Goal: Transaction & Acquisition: Book appointment/travel/reservation

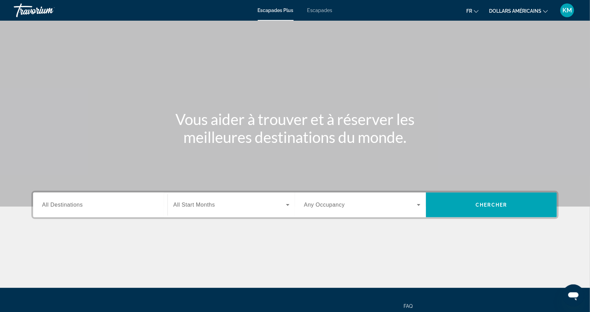
click at [109, 204] on input "Destination All Destinations" at bounding box center [100, 205] width 117 height 8
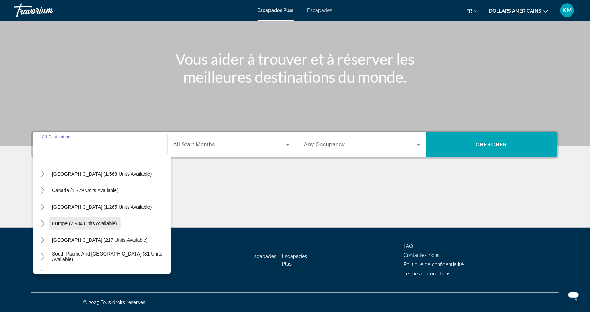
scroll to position [36, 0]
click at [108, 220] on span "Europe (2,984 units available)" at bounding box center [84, 223] width 65 height 6
type input "**********"
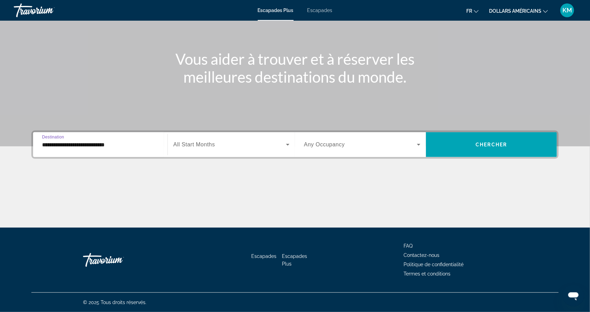
click at [194, 141] on span "Widget de recherche" at bounding box center [229, 145] width 113 height 8
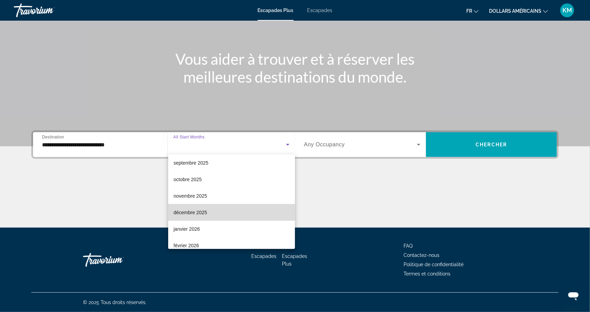
click at [213, 208] on mat-option "décembre 2025" at bounding box center [231, 212] width 127 height 17
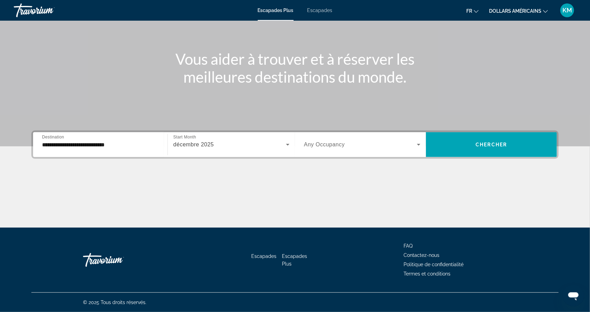
click at [324, 143] on span "Any Occupancy" at bounding box center [324, 145] width 41 height 6
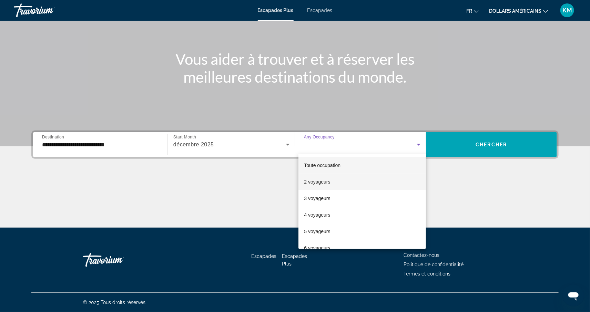
click at [323, 183] on font "2 voyageurs" at bounding box center [317, 182] width 26 height 6
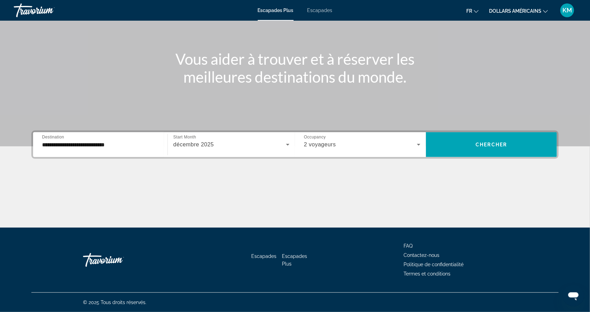
click at [501, 9] on font "dollars américains" at bounding box center [515, 11] width 52 height 6
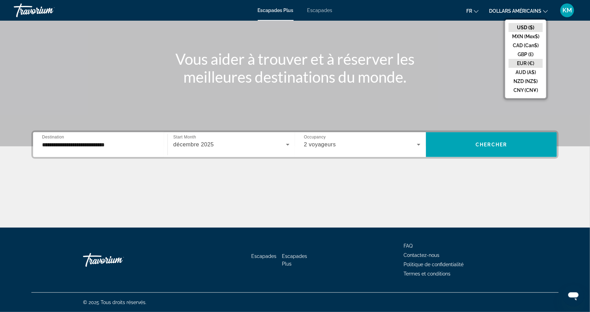
click at [516, 60] on button "EUR (€)" at bounding box center [526, 63] width 34 height 9
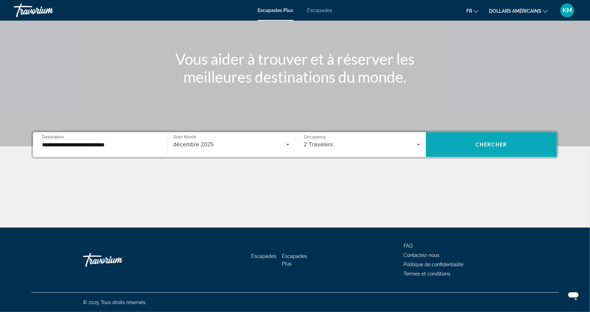
click at [472, 142] on span "Widget de recherche" at bounding box center [491, 145] width 131 height 17
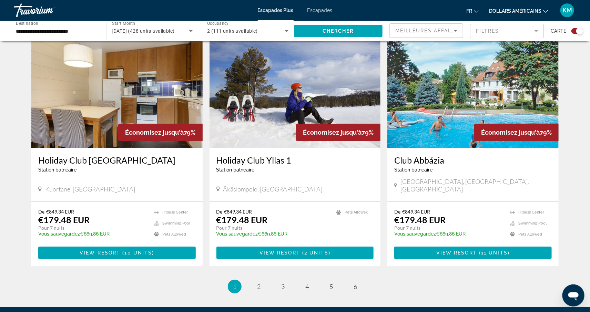
scroll to position [969, 0]
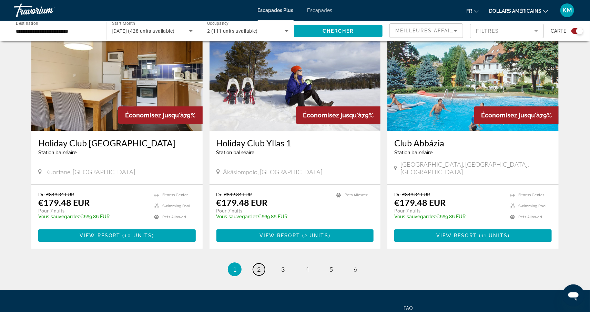
click at [260, 266] on span "2" at bounding box center [258, 270] width 3 height 8
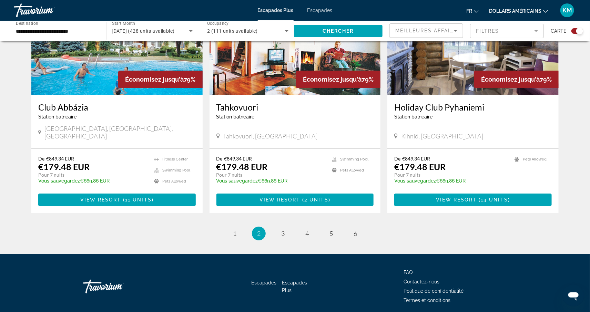
scroll to position [1007, 0]
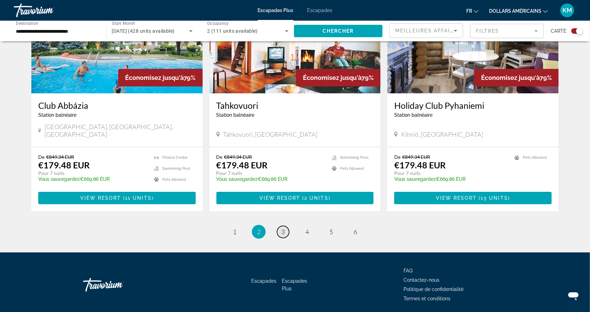
click at [282, 226] on link "page 3" at bounding box center [283, 232] width 12 height 12
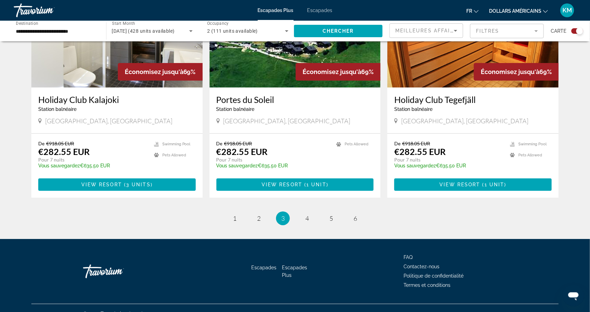
scroll to position [1017, 0]
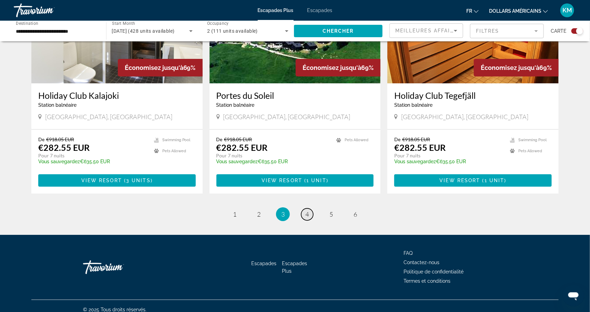
click at [308, 213] on link "page 4" at bounding box center [307, 215] width 12 height 12
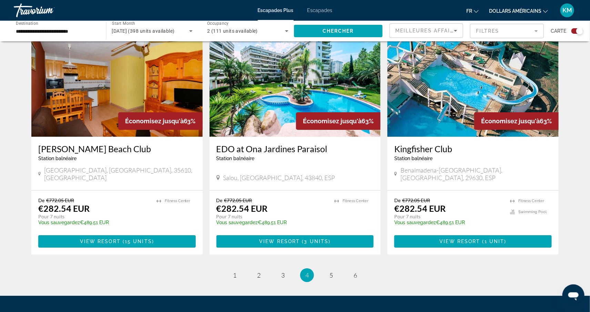
scroll to position [1027, 0]
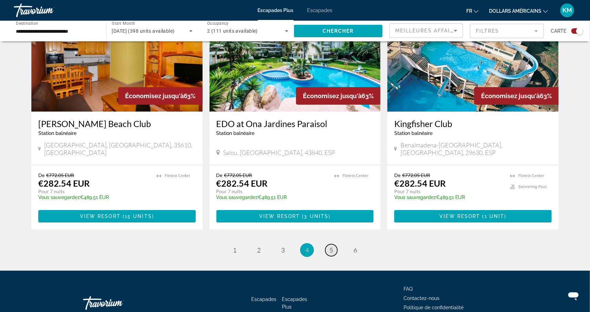
click at [328, 244] on link "page 5" at bounding box center [331, 250] width 12 height 12
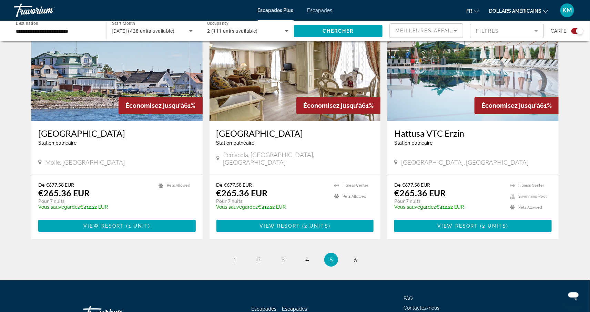
scroll to position [1017, 0]
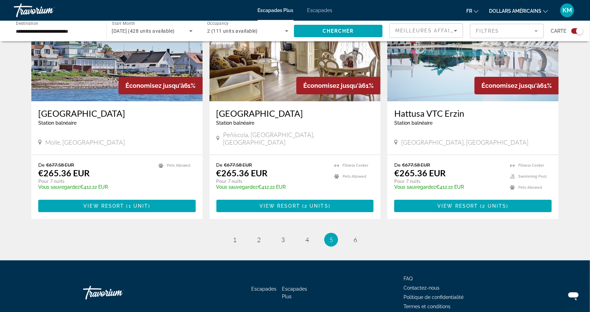
click at [361, 233] on li "page 6" at bounding box center [356, 240] width 14 height 14
click at [356, 236] on span "6" at bounding box center [355, 240] width 3 height 8
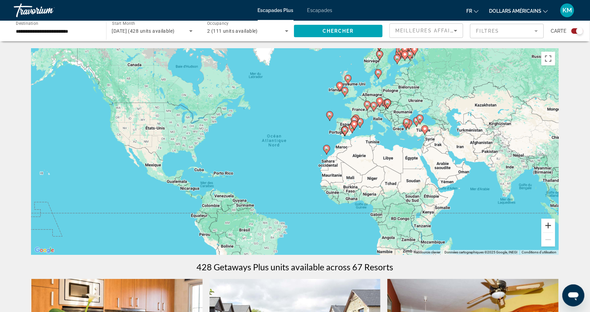
click at [547, 230] on button "Zoom avant" at bounding box center [549, 226] width 14 height 14
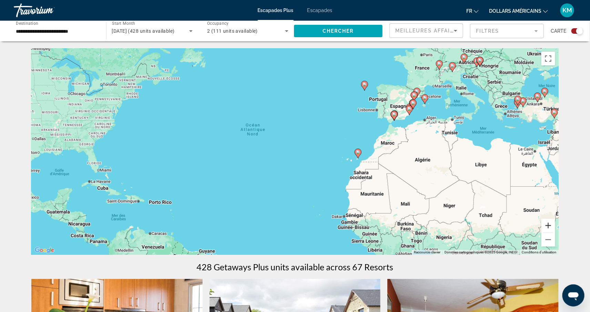
click at [552, 226] on button "Zoom avant" at bounding box center [549, 226] width 14 height 14
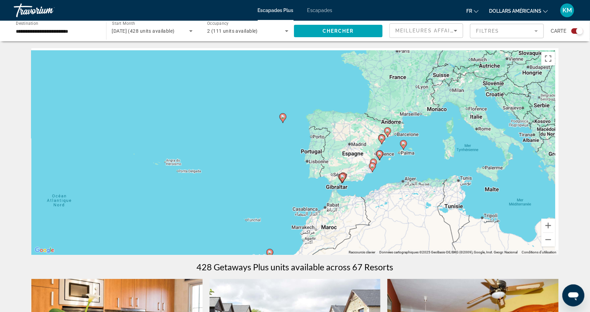
drag, startPoint x: 503, startPoint y: 171, endPoint x: 339, endPoint y: 271, distance: 192.2
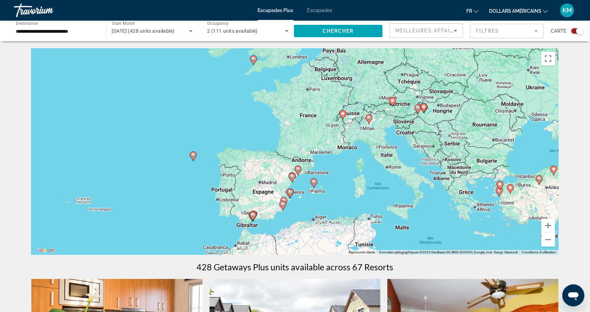
drag, startPoint x: 450, startPoint y: 196, endPoint x: 391, endPoint y: 221, distance: 64.0
click at [391, 221] on div "Pour activer le glissement avec le clavier, appuyez sur Alt+Entrée. Une fois ce…" at bounding box center [294, 151] width 527 height 207
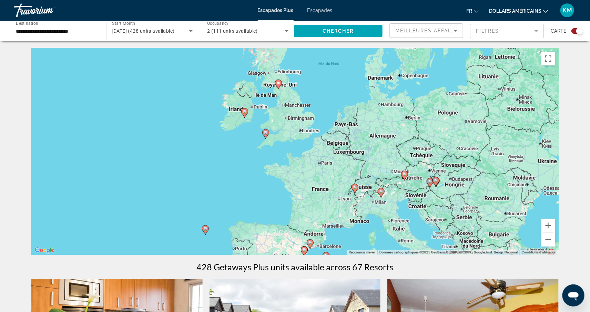
drag, startPoint x: 409, startPoint y: 156, endPoint x: 421, endPoint y: 228, distance: 73.5
click at [421, 228] on div "Pour activer le glissement avec le clavier, appuyez sur Alt+Entrée. Une fois ce…" at bounding box center [294, 151] width 527 height 207
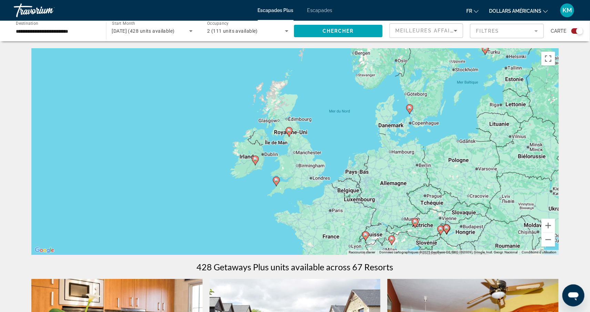
drag, startPoint x: 401, startPoint y: 181, endPoint x: 410, endPoint y: 223, distance: 43.6
click at [410, 223] on div "Pour activer le glissement avec le clavier, appuyez sur Alt+Entrée. Une fois ce…" at bounding box center [294, 151] width 527 height 207
click at [550, 226] on button "Zoom avant" at bounding box center [549, 226] width 14 height 14
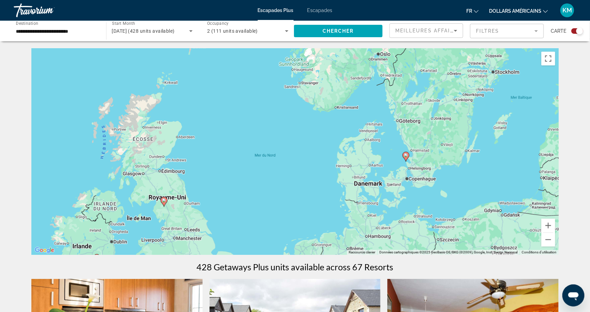
drag, startPoint x: 495, startPoint y: 178, endPoint x: 359, endPoint y: 291, distance: 176.6
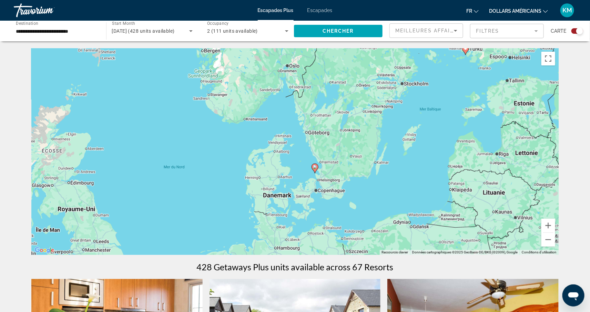
drag, startPoint x: 421, startPoint y: 188, endPoint x: 387, endPoint y: 123, distance: 72.6
click at [387, 123] on div "Pour activer le glissement avec le clavier, appuyez sur Alt+Entrée. Une fois ce…" at bounding box center [294, 151] width 527 height 207
click at [549, 229] on button "Zoom avant" at bounding box center [549, 226] width 14 height 14
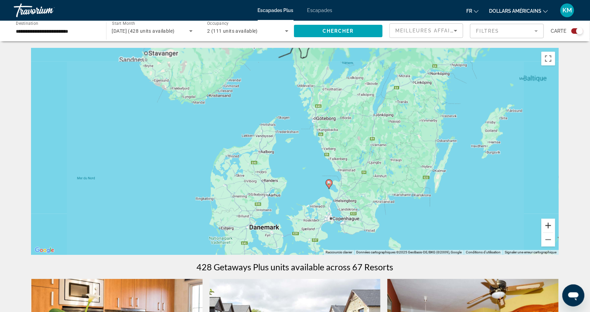
click at [549, 229] on button "Zoom avant" at bounding box center [549, 226] width 14 height 14
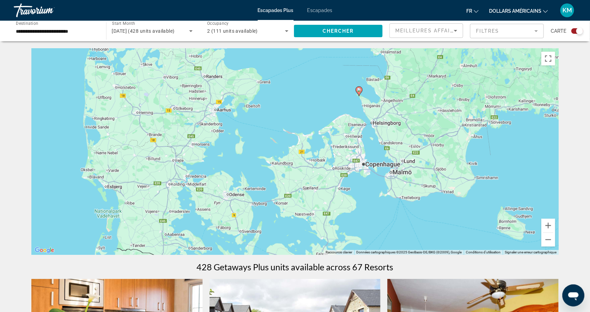
drag, startPoint x: 491, startPoint y: 234, endPoint x: 478, endPoint y: 92, distance: 142.5
click at [478, 91] on div "Pour activer le glissement avec le clavier, appuyez sur Alt+Entrée. Une fois ce…" at bounding box center [294, 151] width 527 height 207
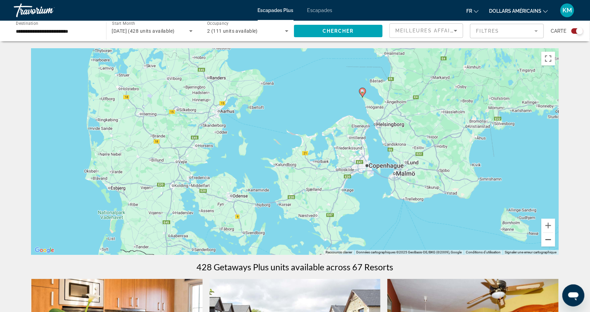
click at [544, 238] on button "Zoom arrière" at bounding box center [549, 240] width 14 height 14
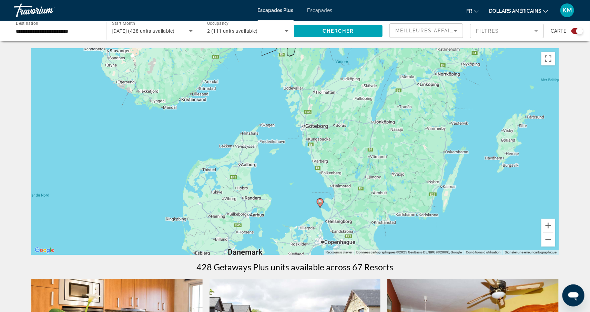
drag, startPoint x: 384, startPoint y: 164, endPoint x: 420, endPoint y: 220, distance: 66.8
click at [377, 246] on div "Pour activer le glissement avec le clavier, appuyez sur Alt+Entrée. Une fois ce…" at bounding box center [294, 151] width 527 height 207
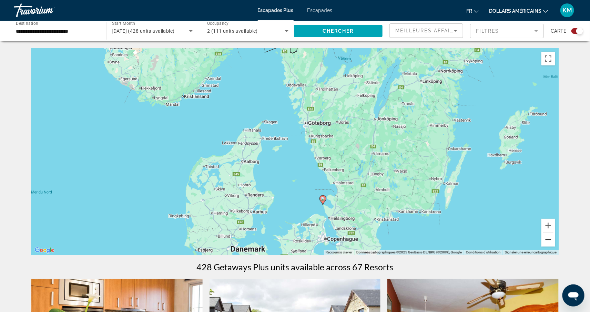
click at [551, 243] on button "Zoom arrière" at bounding box center [549, 240] width 14 height 14
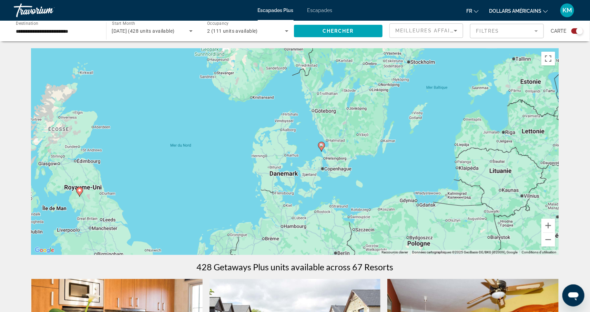
drag, startPoint x: 385, startPoint y: 211, endPoint x: 393, endPoint y: 151, distance: 61.2
click at [393, 151] on div "Pour activer le glissement avec le clavier, appuyez sur Alt+Entrée. Une fois ce…" at bounding box center [294, 151] width 527 height 207
click at [545, 225] on button "Zoom avant" at bounding box center [549, 226] width 14 height 14
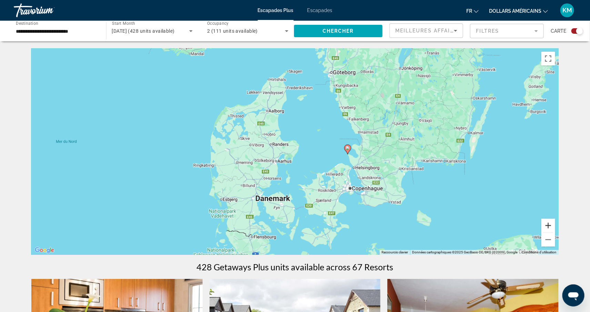
click at [545, 225] on button "Zoom avant" at bounding box center [549, 226] width 14 height 14
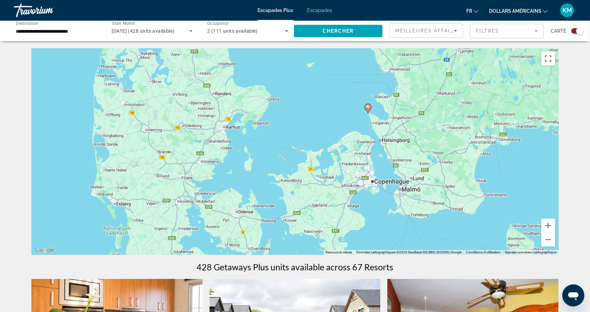
drag, startPoint x: 405, startPoint y: 174, endPoint x: 386, endPoint y: 155, distance: 26.3
click at [386, 155] on div "Pour activer le glissement avec le clavier, appuyez sur Alt+Entrée. Une fois ce…" at bounding box center [294, 151] width 527 height 207
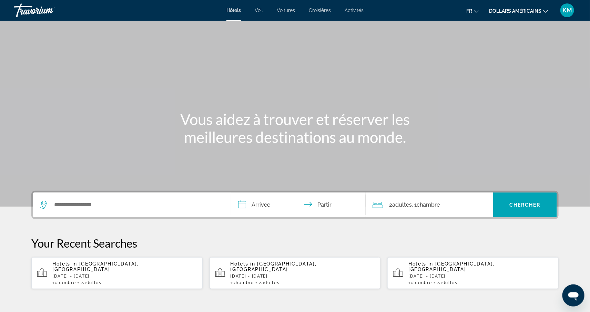
click at [239, 163] on div "Contenu principal" at bounding box center [295, 103] width 590 height 207
click at [86, 204] on input "Widget de recherche" at bounding box center [136, 205] width 167 height 10
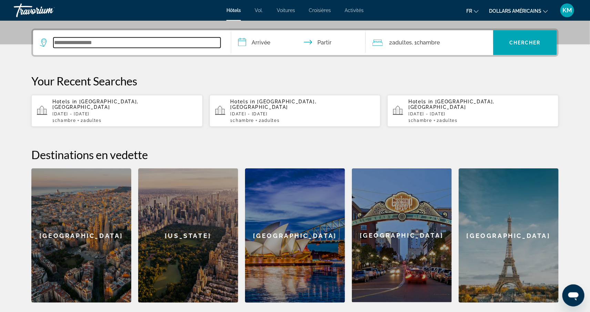
scroll to position [168, 0]
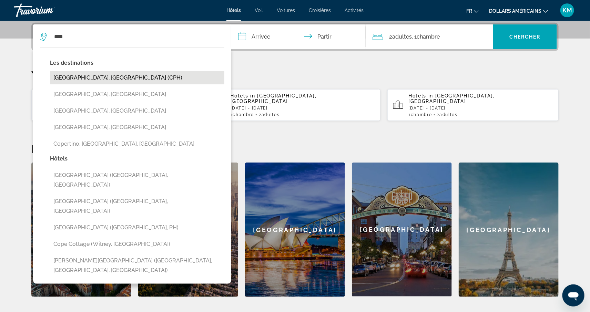
click at [120, 83] on button "[GEOGRAPHIC_DATA], [GEOGRAPHIC_DATA] (CPH)" at bounding box center [137, 77] width 174 height 13
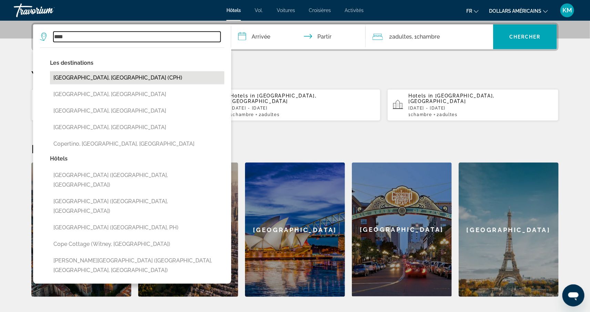
type input "**********"
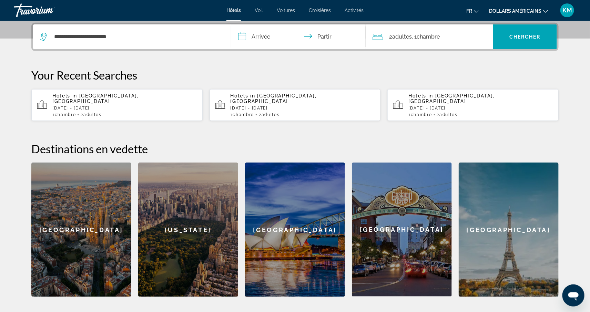
click at [258, 37] on input "**********" at bounding box center [299, 37] width 137 height 27
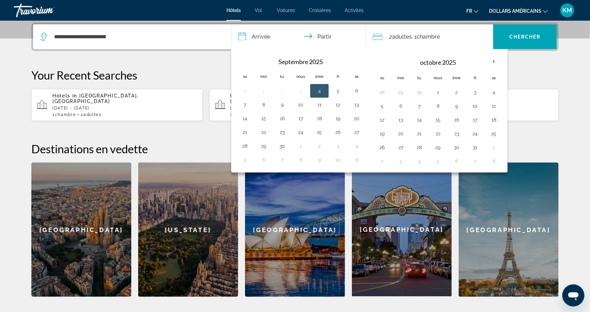
click at [258, 37] on input "**********" at bounding box center [299, 37] width 137 height 27
click at [496, 60] on th "Mois prochain" at bounding box center [494, 61] width 19 height 15
click at [479, 121] on button "17" at bounding box center [475, 120] width 11 height 10
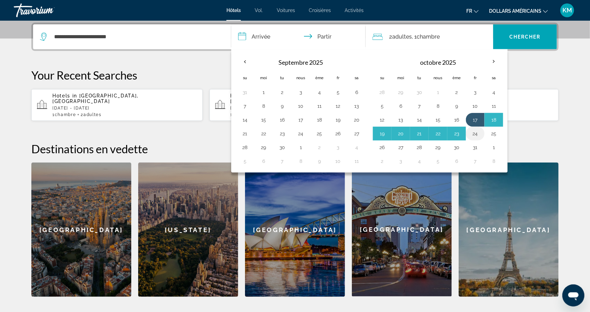
click at [476, 134] on button "24" at bounding box center [475, 134] width 11 height 10
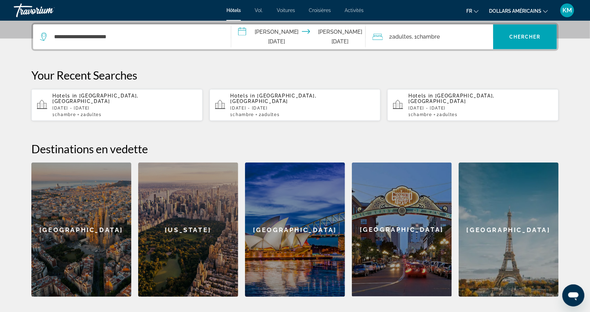
click at [273, 40] on input "**********" at bounding box center [299, 37] width 137 height 27
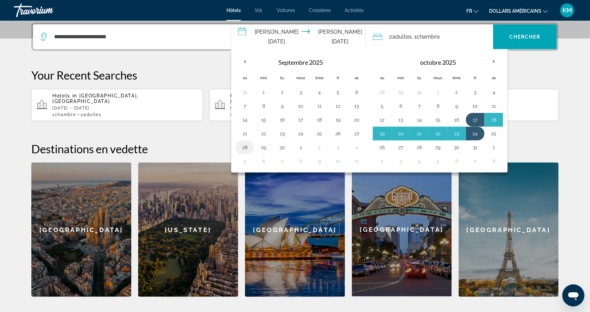
click at [247, 145] on button "28" at bounding box center [245, 148] width 11 height 10
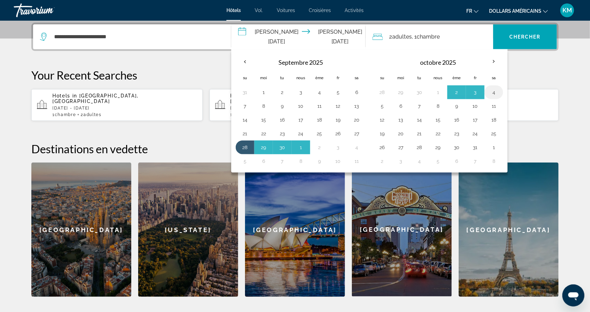
click at [498, 96] on button "4" at bounding box center [493, 93] width 11 height 10
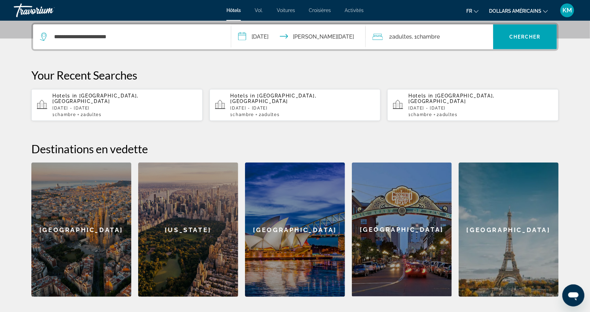
click at [303, 38] on input "**********" at bounding box center [299, 37] width 137 height 27
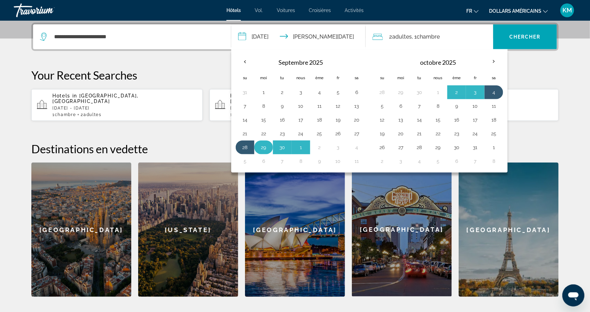
click at [263, 147] on button "29" at bounding box center [263, 148] width 11 height 10
click at [380, 105] on button "5" at bounding box center [382, 106] width 11 height 10
type input "**********"
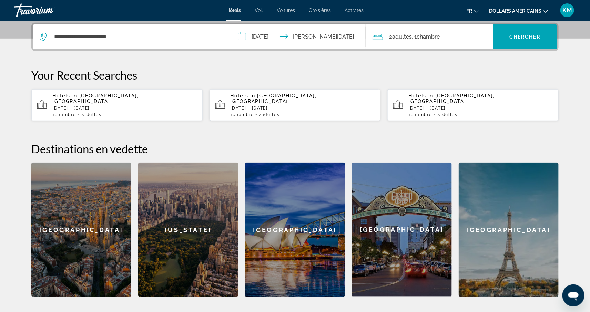
click at [511, 14] on button "dollars américains USD ($) MXN ([GEOGRAPHIC_DATA]$) CAD ($ CA) GBP (£) EUR (€) …" at bounding box center [518, 11] width 59 height 10
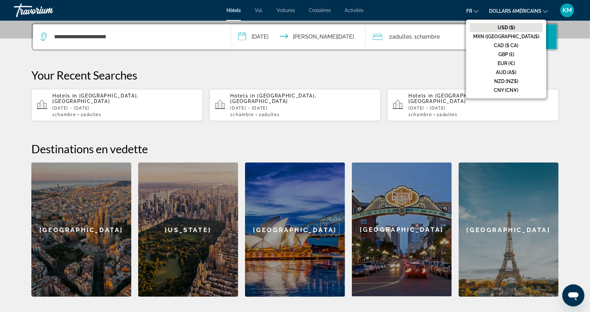
click at [515, 62] on font "EUR (€)" at bounding box center [506, 64] width 17 height 6
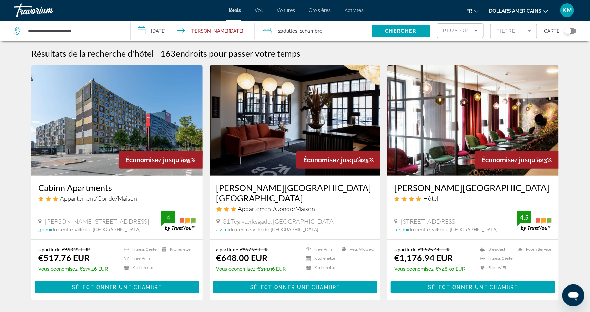
click at [511, 32] on mat-form-field "Filtre" at bounding box center [514, 31] width 47 height 14
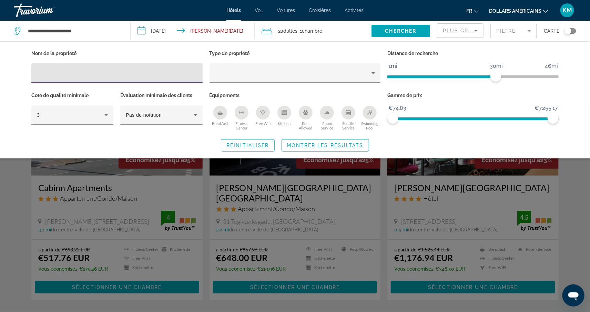
click at [283, 113] on icon "Kitchen" at bounding box center [284, 114] width 4 height 2
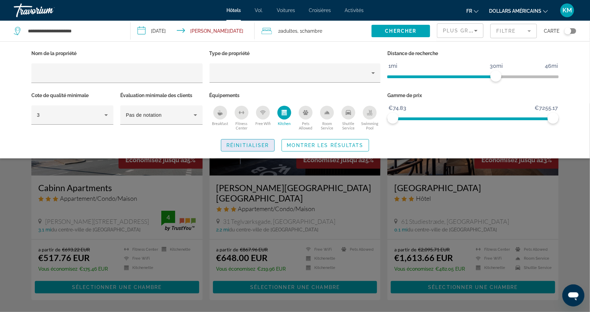
click at [266, 144] on span "Réinitialiser" at bounding box center [247, 146] width 42 height 6
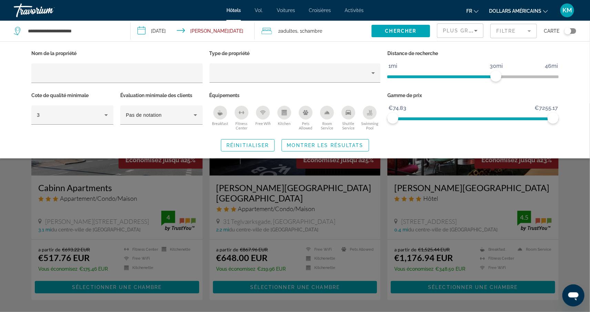
click at [452, 36] on div "Plus grandes économies" at bounding box center [460, 33] width 35 height 19
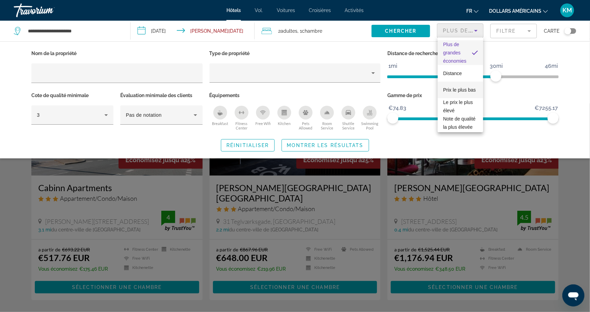
click at [460, 93] on span "Prix ​​le plus bas" at bounding box center [459, 90] width 33 height 8
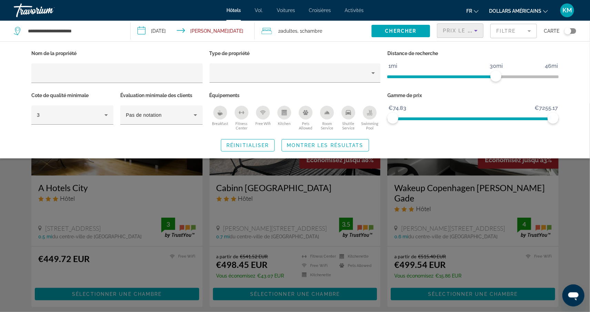
click at [572, 228] on div "Search widget" at bounding box center [295, 207] width 590 height 209
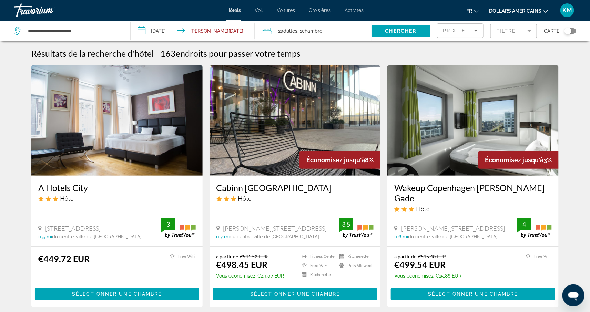
click at [576, 30] on div "Toggle map" at bounding box center [571, 31] width 12 height 6
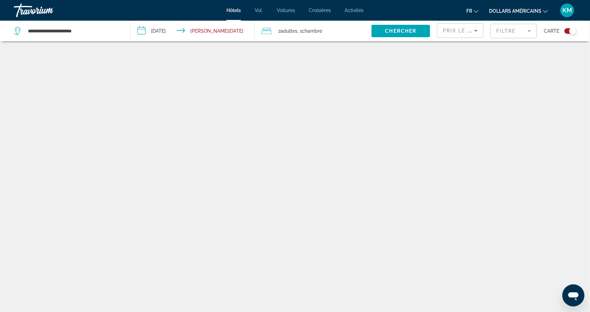
scroll to position [41, 0]
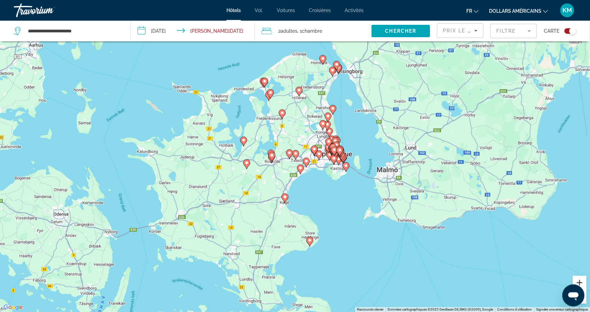
click at [580, 282] on button "Zoom avant" at bounding box center [580, 283] width 14 height 14
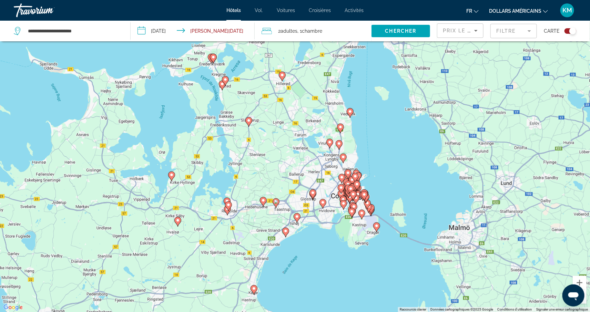
drag, startPoint x: 432, startPoint y: 182, endPoint x: 406, endPoint y: 225, distance: 50.7
click at [408, 226] on div "Pour activer le glissement avec le clavier, appuyez sur Alt+Entrée. Une fois ce…" at bounding box center [295, 156] width 590 height 312
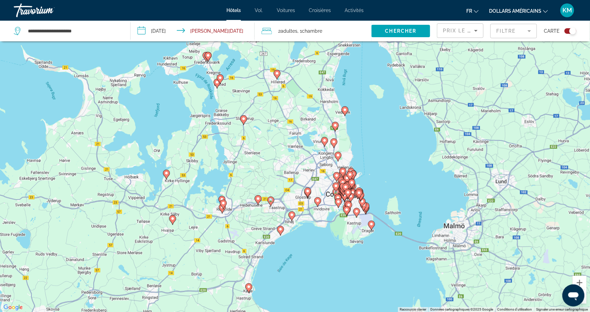
click at [319, 205] on gmp-advanced-marker "Contenu principal" at bounding box center [317, 202] width 7 height 10
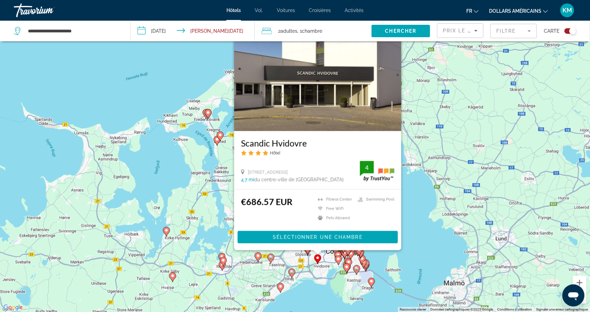
click at [295, 274] on icon "Contenu principal" at bounding box center [292, 273] width 6 height 9
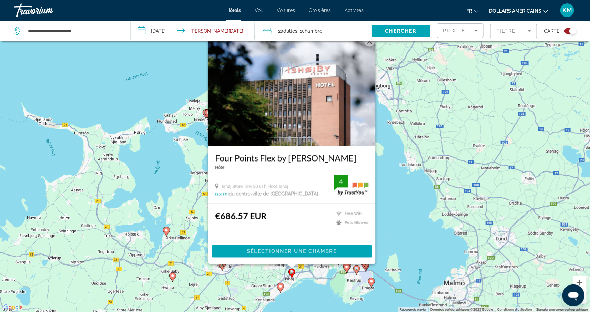
click at [373, 283] on g "Contenu principal" at bounding box center [371, 283] width 7 height 10
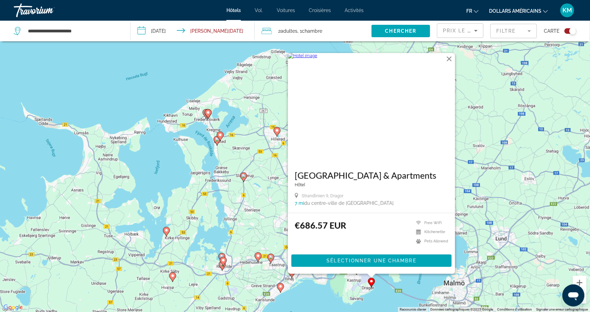
click at [260, 254] on icon "Contenu principal" at bounding box center [258, 257] width 6 height 9
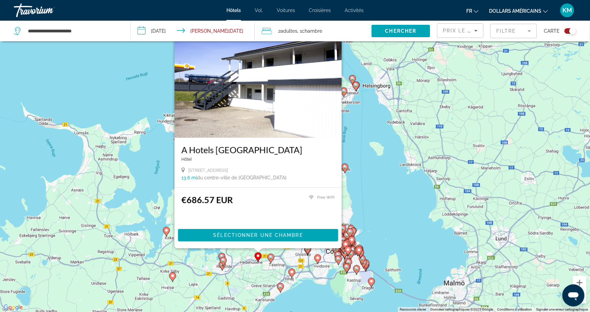
click at [346, 165] on icon "Contenu principal" at bounding box center [345, 168] width 6 height 9
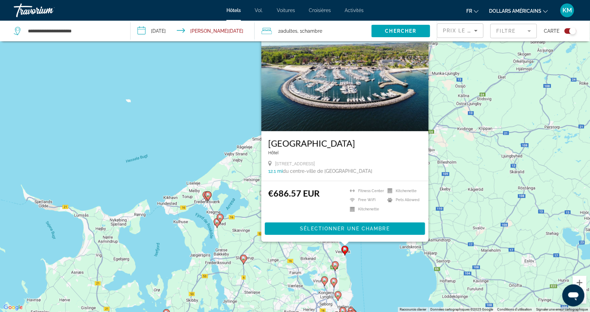
click at [246, 263] on gmp-advanced-marker "Contenu principal" at bounding box center [243, 260] width 7 height 10
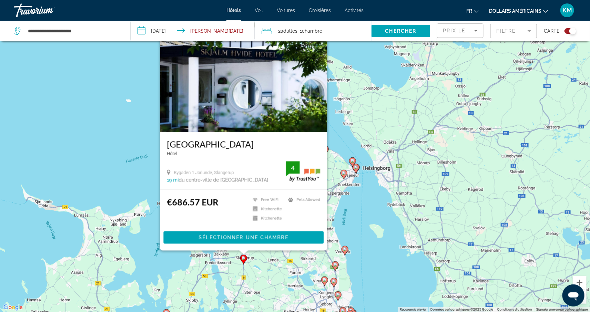
click at [342, 177] on gmp-advanced-marker "Contenu principal" at bounding box center [344, 175] width 7 height 10
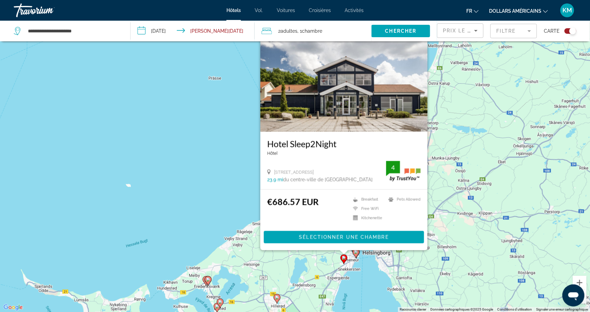
click at [357, 255] on icon "Contenu principal" at bounding box center [356, 253] width 6 height 9
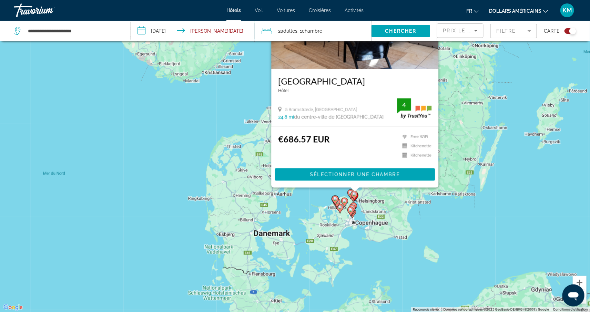
drag, startPoint x: 351, startPoint y: 295, endPoint x: 354, endPoint y: 199, distance: 95.9
click at [354, 206] on gmp-advanced-marker "Contenu principal" at bounding box center [350, 211] width 7 height 10
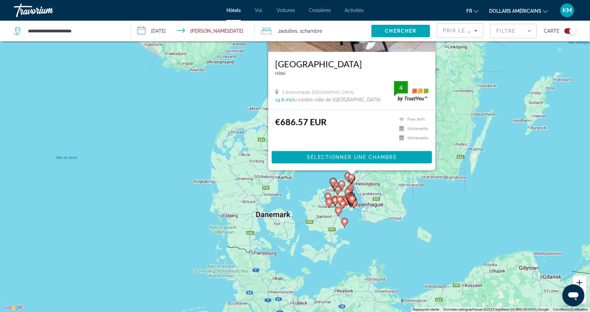
click at [579, 279] on button "Zoom avant" at bounding box center [580, 283] width 14 height 14
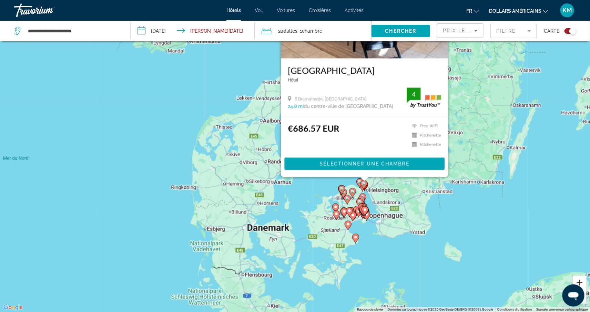
click at [579, 279] on button "Zoom avant" at bounding box center [580, 283] width 14 height 14
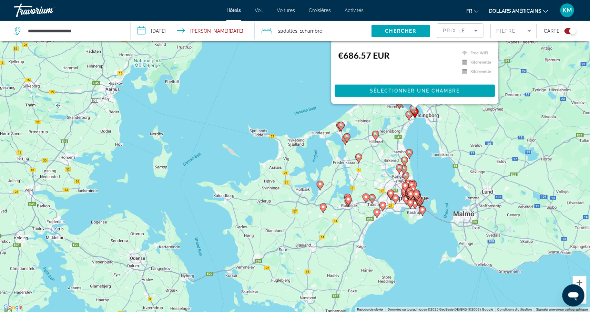
drag, startPoint x: 337, startPoint y: 157, endPoint x: 302, endPoint y: 101, distance: 66.7
click at [302, 101] on div "Pour activer le glissement avec le clavier, appuyez sur Alt+Entrée. Une fois ce…" at bounding box center [295, 156] width 590 height 312
click at [408, 194] on g "Contenu principal" at bounding box center [411, 196] width 7 height 10
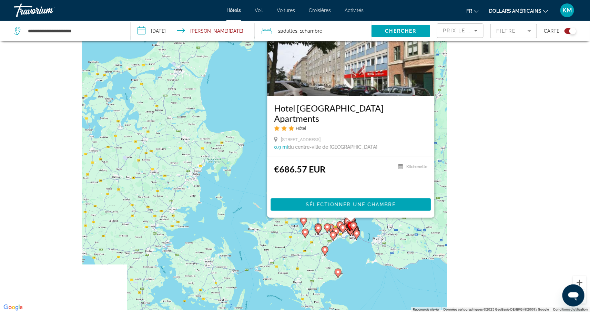
scroll to position [61, 0]
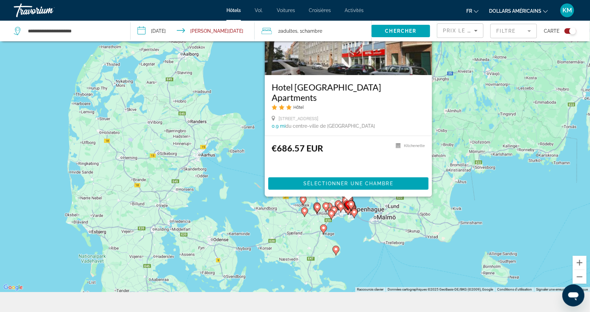
click at [566, 32] on div "Toggle map" at bounding box center [571, 31] width 12 height 6
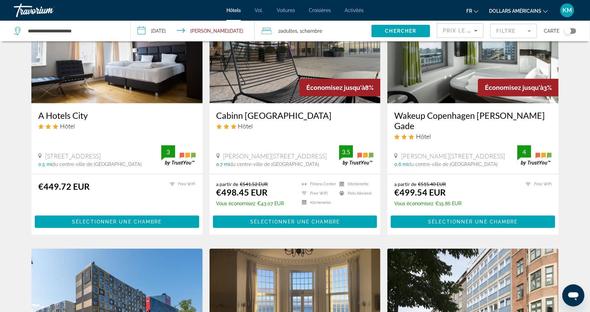
scroll to position [0, 0]
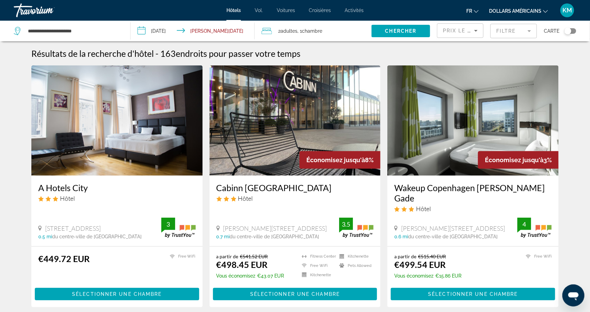
click at [134, 137] on img "Contenu principal" at bounding box center [116, 120] width 171 height 110
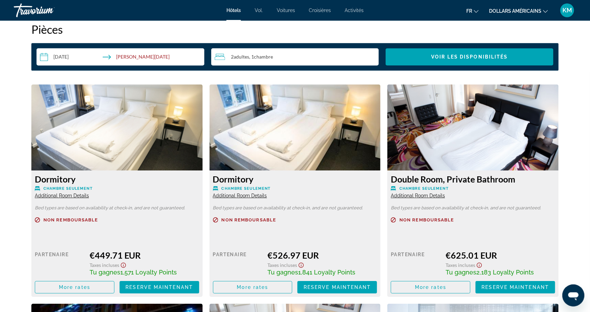
scroll to position [923, 0]
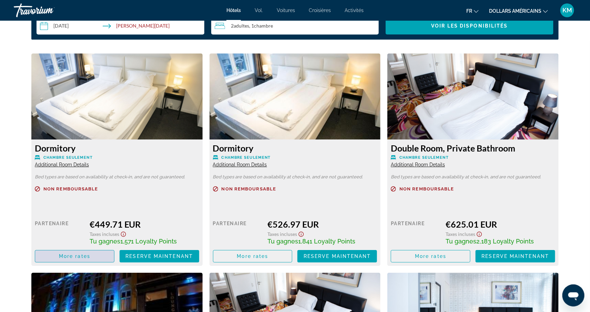
click at [97, 256] on span "Contenu principal" at bounding box center [74, 256] width 79 height 17
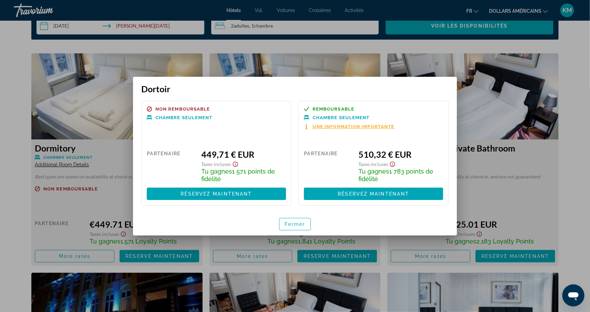
click at [566, 188] on div at bounding box center [295, 156] width 590 height 312
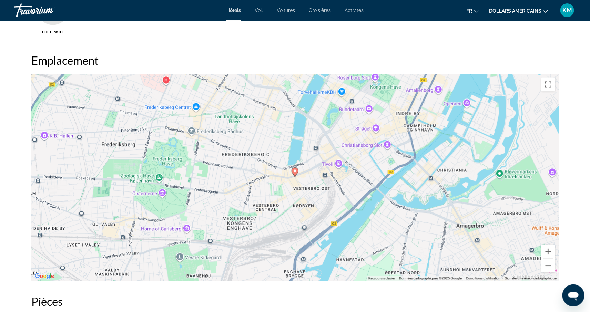
scroll to position [617, 0]
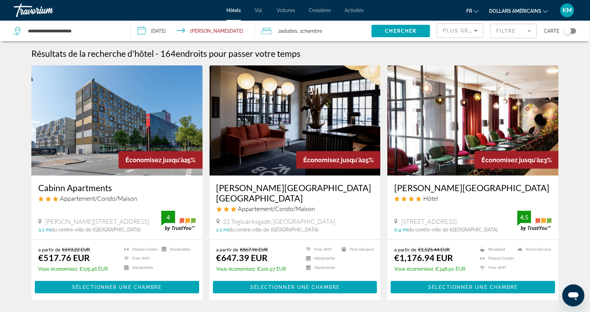
click at [99, 184] on h3 "Cabinn Apartments" at bounding box center [117, 188] width 158 height 10
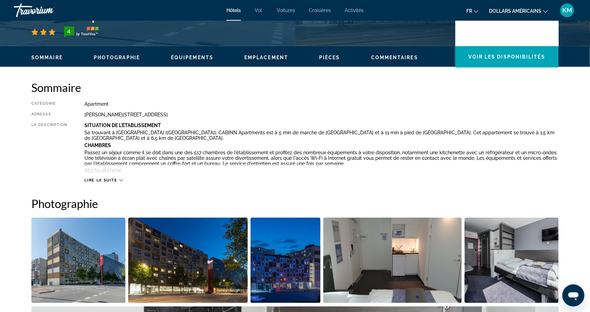
scroll to position [166, 0]
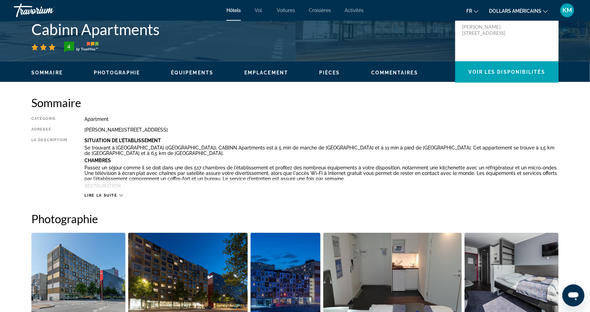
click at [379, 257] on img "Open full-screen image slider" at bounding box center [392, 275] width 139 height 85
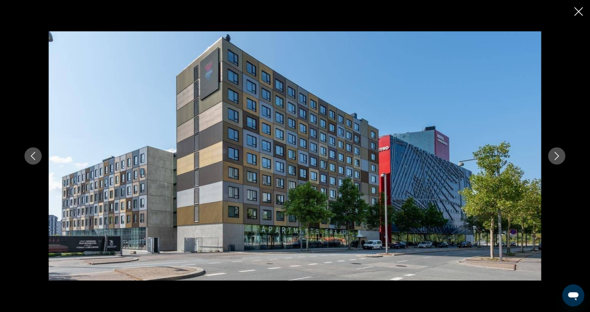
click at [560, 160] on icon "Next image" at bounding box center [557, 156] width 8 height 8
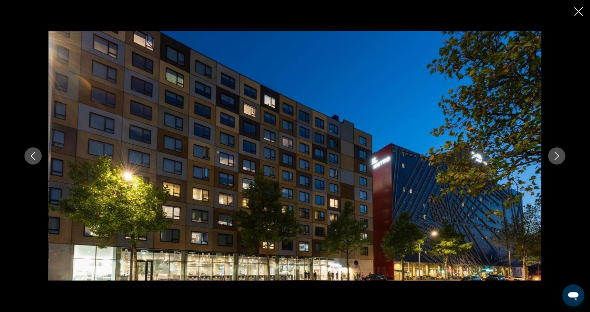
click at [560, 160] on icon "Next image" at bounding box center [557, 156] width 8 height 8
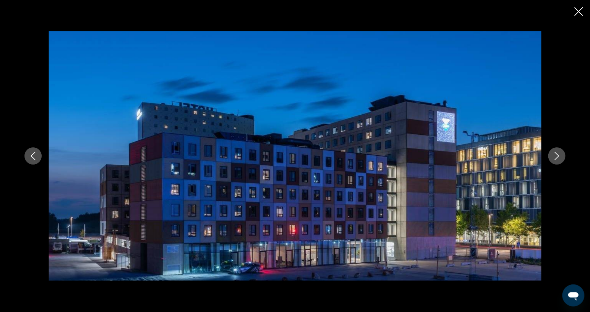
click at [558, 158] on icon "Next image" at bounding box center [557, 156] width 4 height 8
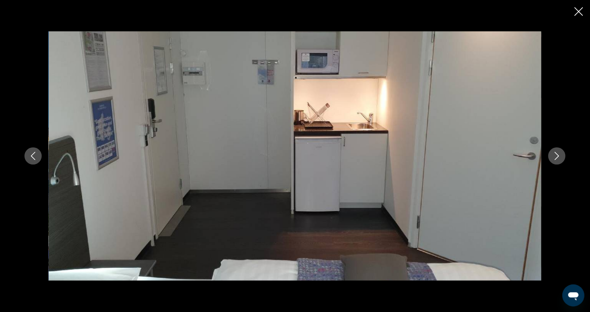
click at [573, 11] on div "prev next" at bounding box center [295, 156] width 590 height 312
click at [582, 9] on icon "Close slideshow" at bounding box center [579, 11] width 9 height 9
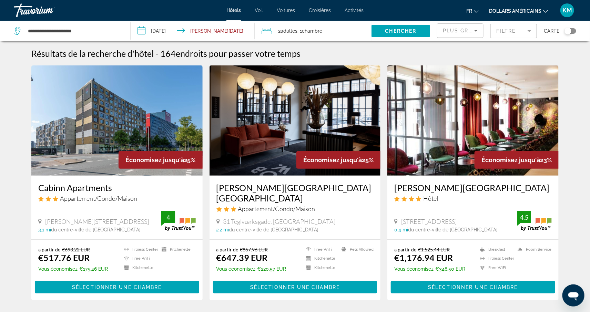
click at [245, 161] on img "Contenu principal" at bounding box center [295, 120] width 171 height 110
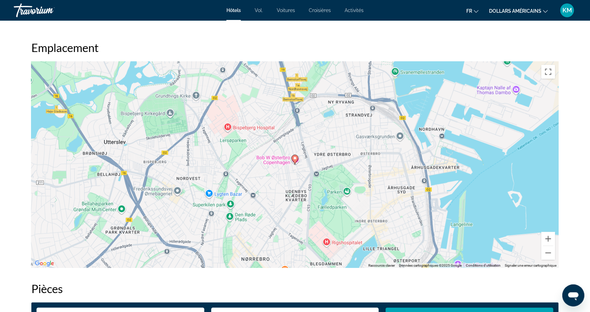
scroll to position [633, 0]
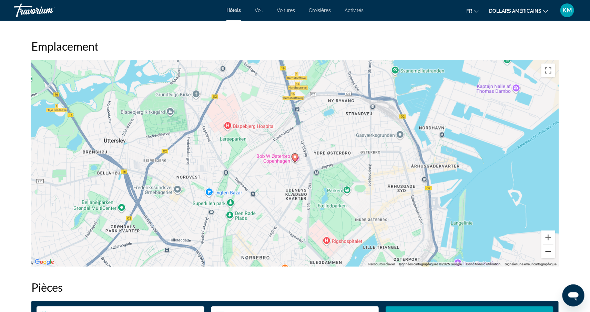
click at [548, 249] on button "Zoom arrière" at bounding box center [549, 252] width 14 height 14
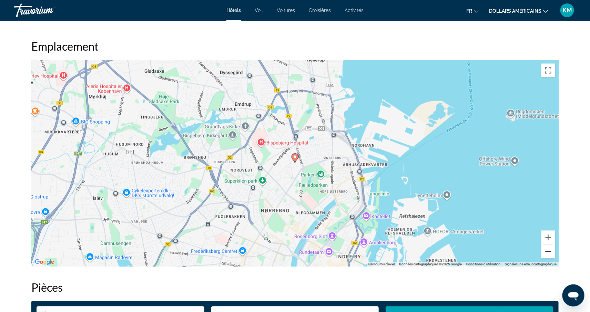
click at [547, 251] on button "Zoom arrière" at bounding box center [549, 252] width 14 height 14
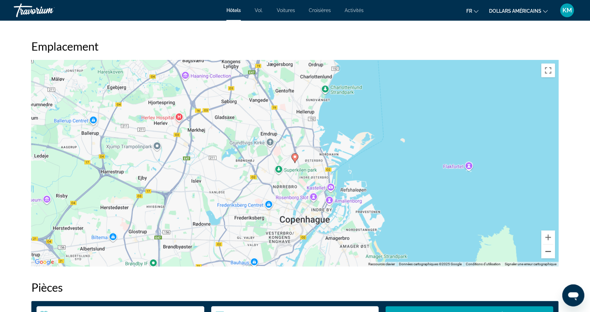
click at [546, 248] on button "Zoom arrière" at bounding box center [549, 252] width 14 height 14
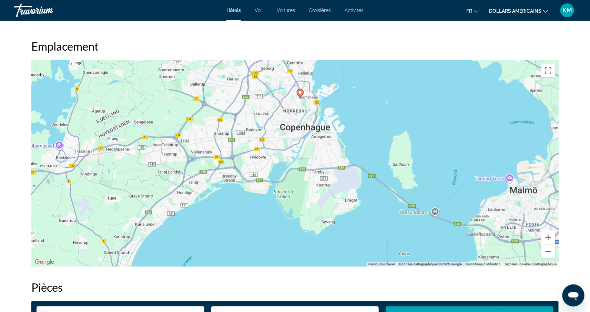
drag, startPoint x: 401, startPoint y: 231, endPoint x: 407, endPoint y: 166, distance: 64.8
click at [407, 166] on div "Pour activer le glissement avec le clavier, appuyez sur Alt+Entrée. Une fois ce…" at bounding box center [294, 163] width 527 height 207
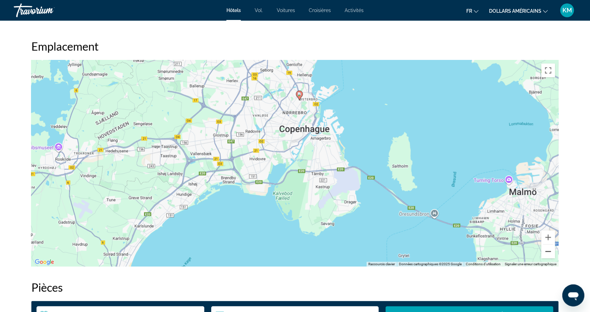
click at [549, 252] on button "Zoom arrière" at bounding box center [549, 252] width 14 height 14
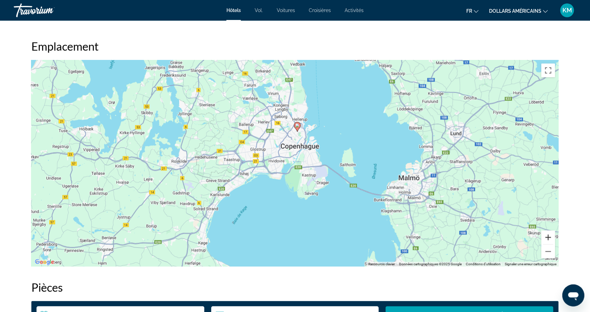
click at [548, 236] on button "Zoom avant" at bounding box center [549, 238] width 14 height 14
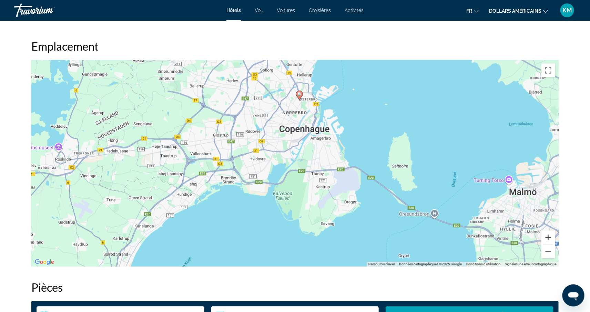
click at [548, 236] on button "Zoom avant" at bounding box center [549, 238] width 14 height 14
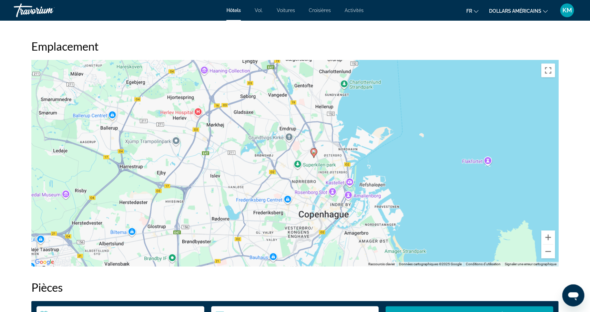
drag, startPoint x: 407, startPoint y: 125, endPoint x: 418, endPoint y: 245, distance: 120.8
click at [418, 245] on div "Pour activer le glissement avec le clavier, appuyez sur Alt+Entrée. Une fois ce…" at bounding box center [294, 163] width 527 height 207
click at [545, 253] on button "Zoom arrière" at bounding box center [549, 252] width 14 height 14
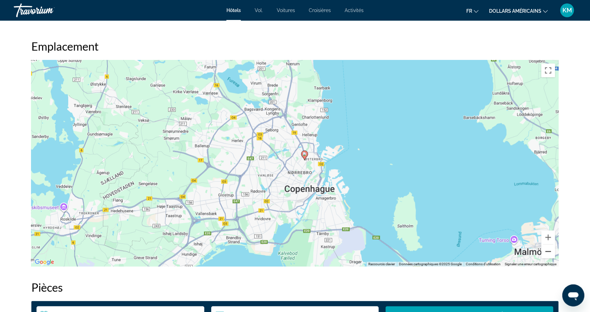
click at [545, 253] on button "Zoom arrière" at bounding box center [549, 252] width 14 height 14
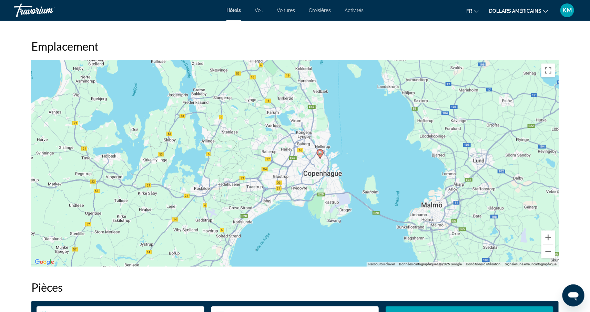
drag, startPoint x: 369, startPoint y: 181, endPoint x: 392, endPoint y: 180, distance: 23.1
click at [392, 180] on div "Pour activer le glissement avec le clavier, appuyez sur Alt+Entrée. Une fois ce…" at bounding box center [294, 163] width 527 height 207
click at [544, 252] on button "Zoom arrière" at bounding box center [549, 252] width 14 height 14
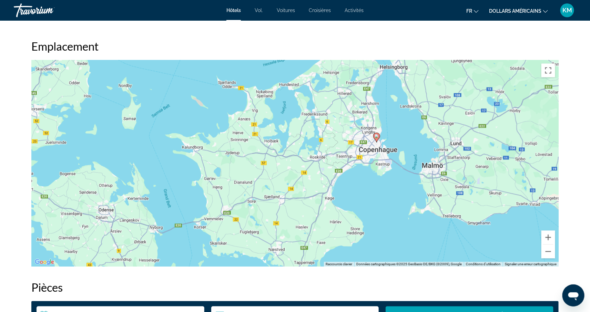
drag, startPoint x: 345, startPoint y: 216, endPoint x: 395, endPoint y: 202, distance: 52.8
click at [395, 202] on div "Pour activer le glissement avec le clavier, appuyez sur Alt+Entrée. Une fois ce…" at bounding box center [294, 163] width 527 height 207
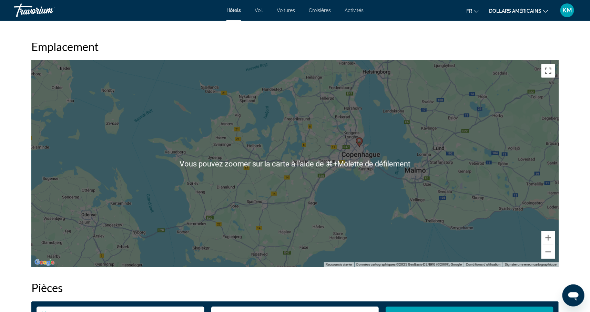
scroll to position [633, 0]
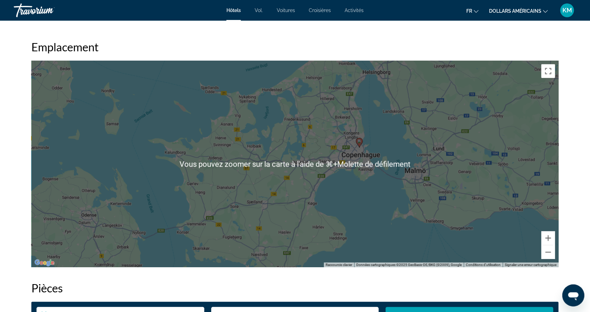
click at [285, 116] on div "Pour activer le glissement avec le clavier, appuyez sur Alt+Entrée. Une fois ce…" at bounding box center [294, 164] width 527 height 207
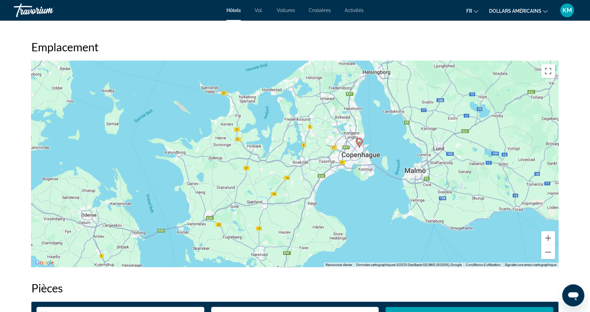
click at [290, 118] on div "Pour activer le glissement avec le clavier, appuyez sur Alt+Entrée. Une fois ce…" at bounding box center [294, 164] width 527 height 207
click at [552, 237] on button "Zoom avant" at bounding box center [549, 238] width 14 height 14
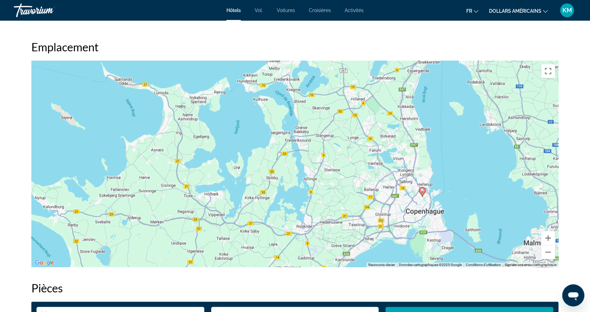
drag, startPoint x: 481, startPoint y: 198, endPoint x: 477, endPoint y: 284, distance: 87.0
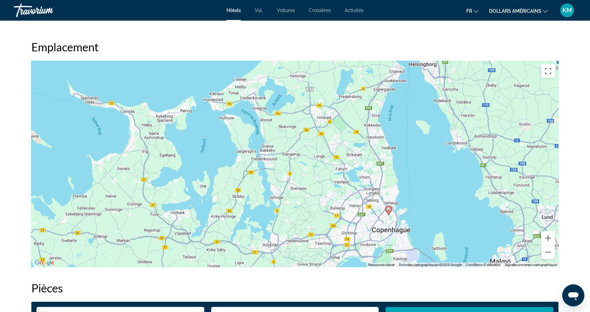
drag, startPoint x: 452, startPoint y: 200, endPoint x: 420, endPoint y: 191, distance: 33.5
click at [420, 191] on div "Pour activer le glissement avec le clavier, appuyez sur Alt+Entrée. Une fois ce…" at bounding box center [294, 164] width 527 height 207
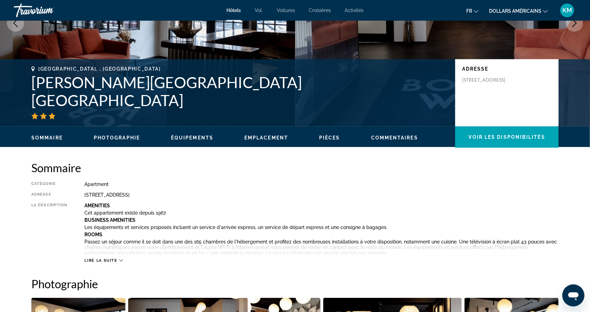
scroll to position [100, 0]
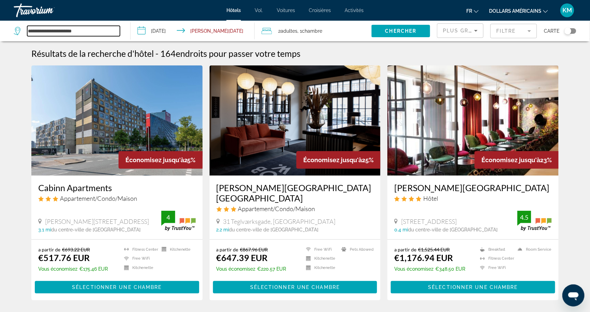
drag, startPoint x: 97, startPoint y: 32, endPoint x: -9, endPoint y: 25, distance: 106.8
click at [0, 25] on html "**********" at bounding box center [295, 156] width 590 height 312
type input "*"
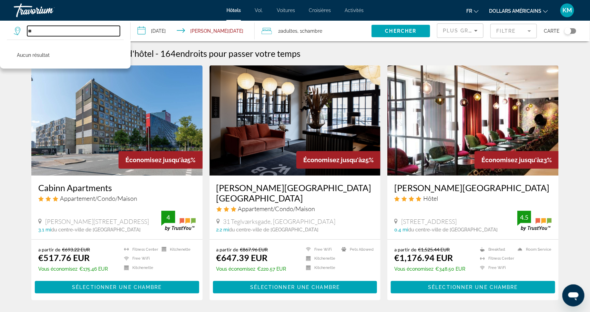
type input "*"
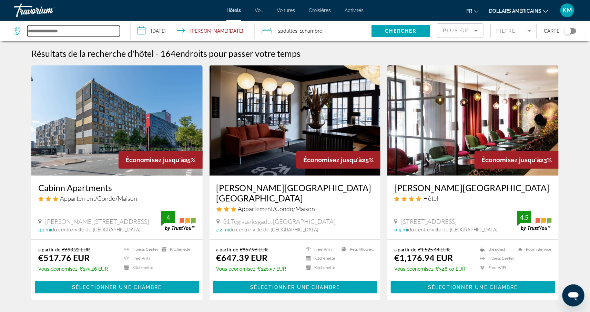
click at [101, 31] on input "Search widget" at bounding box center [73, 31] width 93 height 10
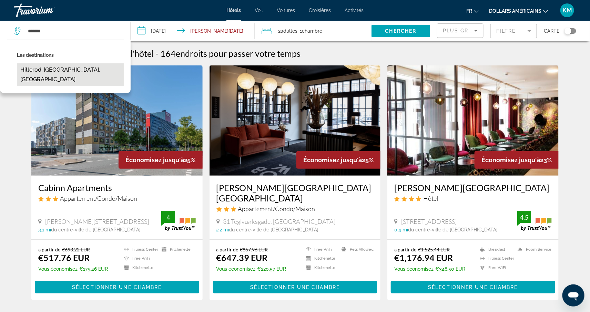
click at [88, 69] on button "Hillerod, [GEOGRAPHIC_DATA], [GEOGRAPHIC_DATA]" at bounding box center [70, 74] width 107 height 23
type input "**********"
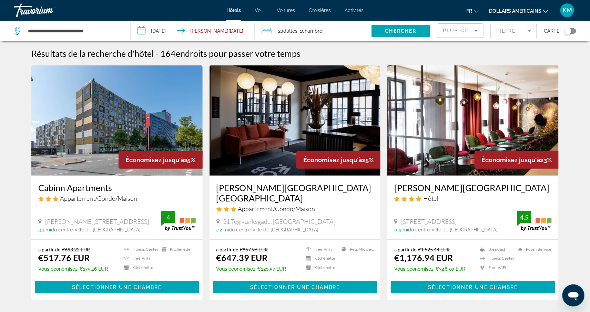
click at [491, 14] on button "dollars américains USD ($) MXN ([GEOGRAPHIC_DATA]$) CAD ($ CA) GBP (£) EUR (€) …" at bounding box center [518, 11] width 59 height 10
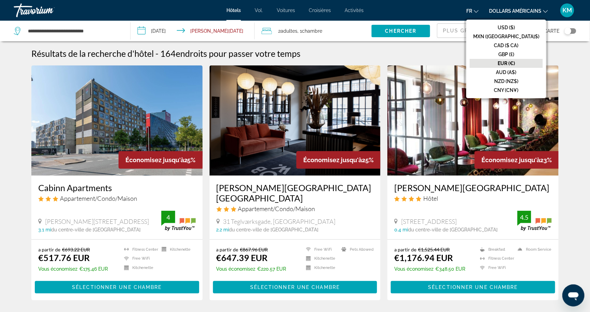
click at [505, 63] on button "EUR (€)" at bounding box center [506, 63] width 73 height 9
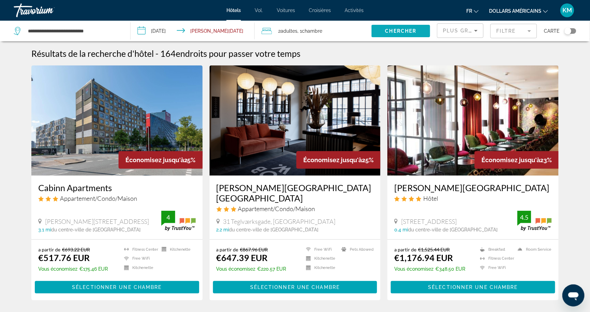
click at [417, 29] on span "Search widget" at bounding box center [401, 31] width 59 height 17
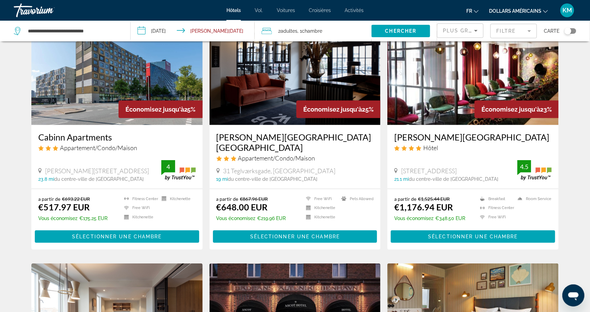
scroll to position [112, 0]
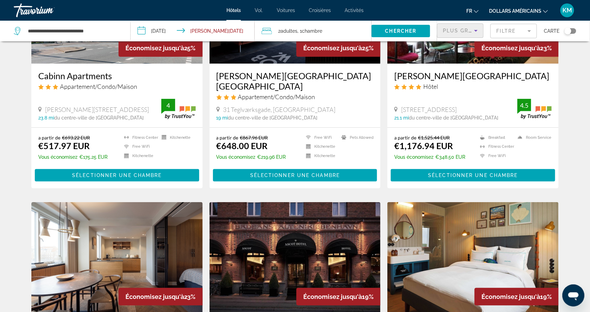
click at [454, 28] on span "Plus grandes économies" at bounding box center [484, 31] width 82 height 6
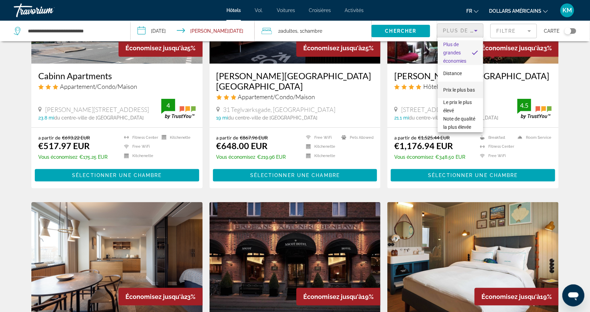
click at [460, 84] on mat-option "Prix ​​le plus bas" at bounding box center [461, 90] width 46 height 17
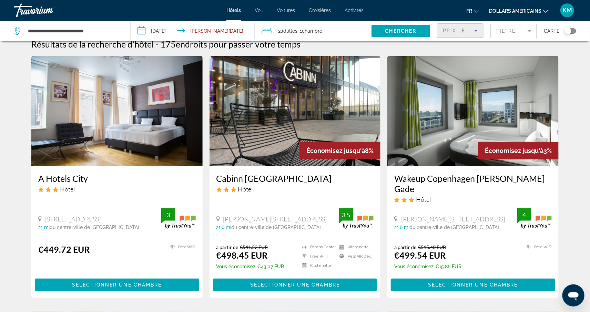
scroll to position [12, 0]
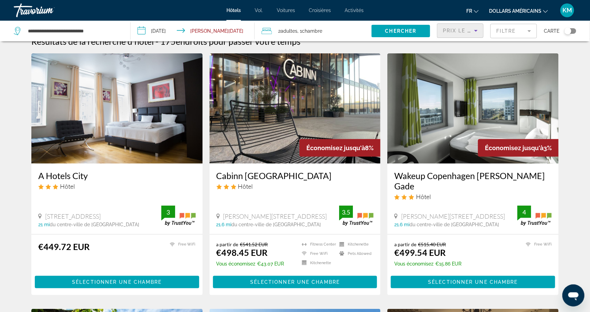
click at [421, 168] on div "Wakeup Copenhagen [PERSON_NAME] Gade Hôtel [PERSON_NAME][STREET_ADDRESS] 21.6 m…" at bounding box center [472, 199] width 171 height 71
click at [421, 173] on h3 "Wakeup Copenhagen [PERSON_NAME] Gade" at bounding box center [473, 181] width 158 height 21
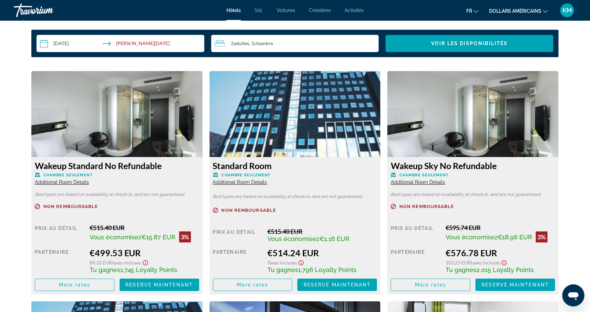
scroll to position [904, 0]
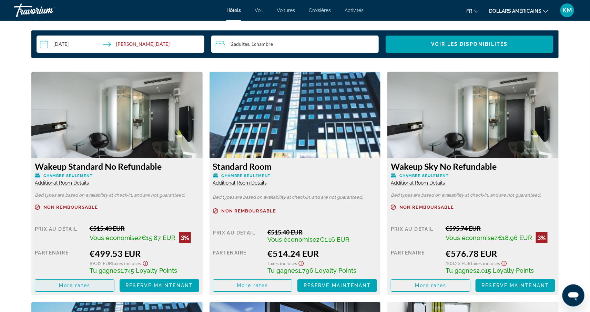
click at [76, 286] on span "More rates" at bounding box center [74, 286] width 31 height 6
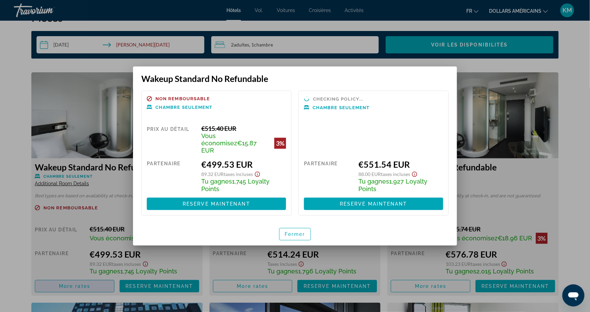
scroll to position [0, 0]
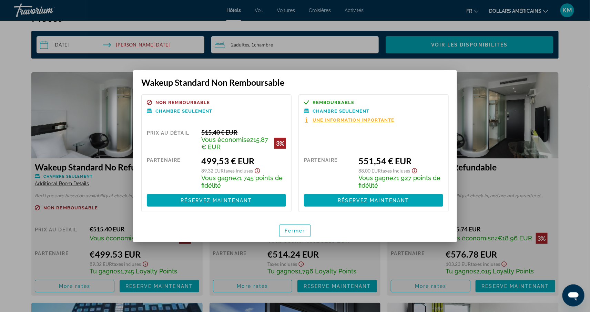
click at [576, 144] on div at bounding box center [295, 156] width 590 height 312
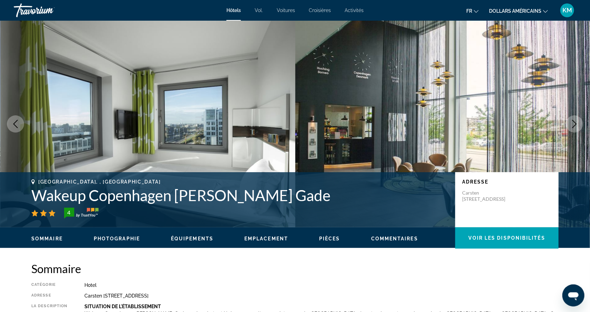
scroll to position [904, 0]
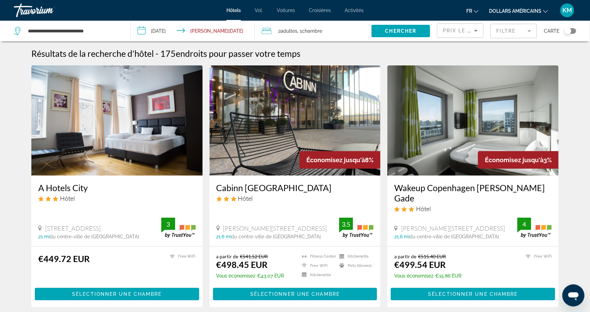
click at [254, 133] on img "Contenu principal" at bounding box center [295, 120] width 171 height 110
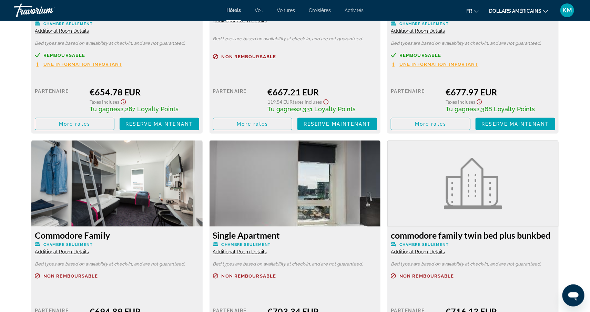
scroll to position [2414, 0]
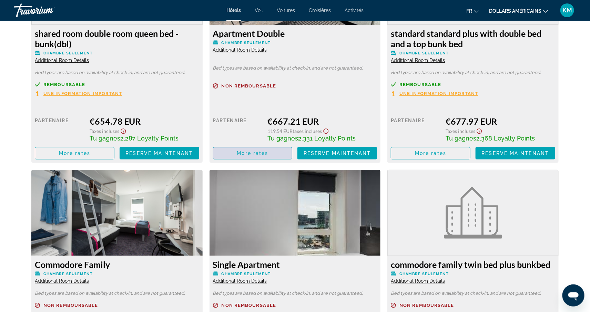
click at [256, 152] on span "More rates" at bounding box center [252, 154] width 31 height 6
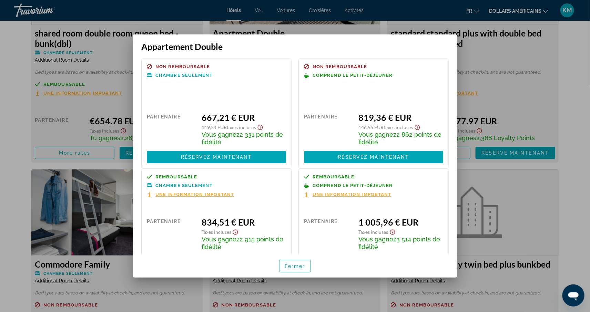
click at [563, 100] on div at bounding box center [295, 156] width 590 height 312
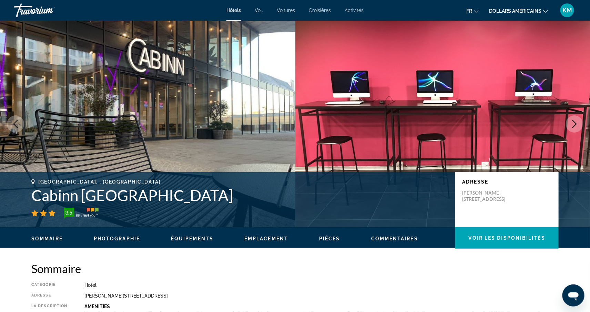
scroll to position [2414, 0]
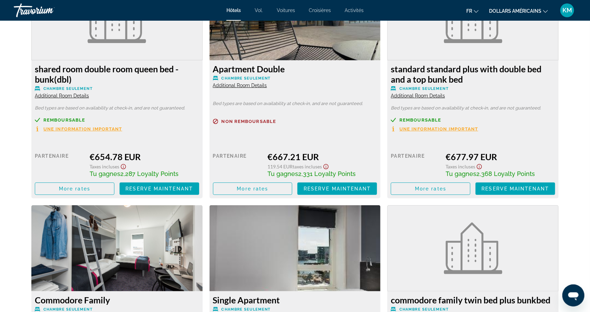
scroll to position [2354, 0]
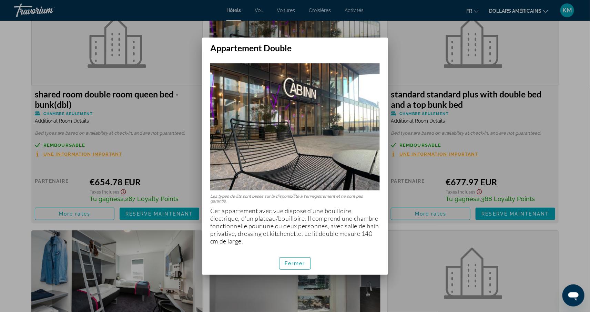
click at [386, 31] on div at bounding box center [295, 156] width 590 height 312
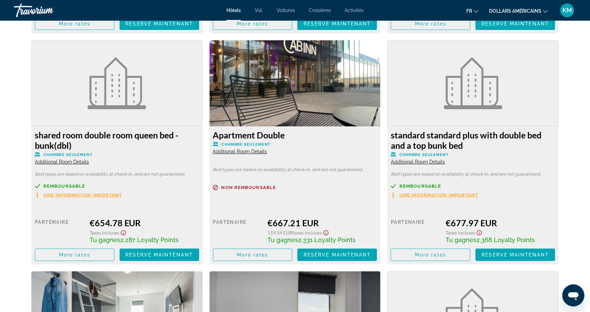
scroll to position [2279, 0]
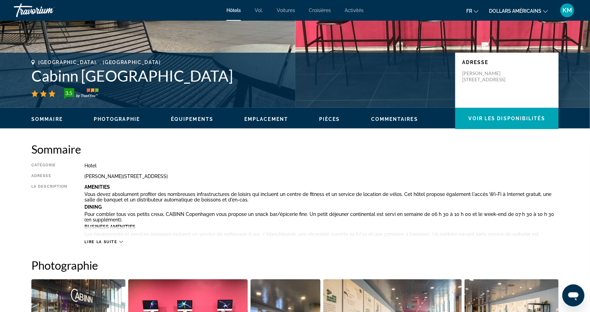
scroll to position [0, 0]
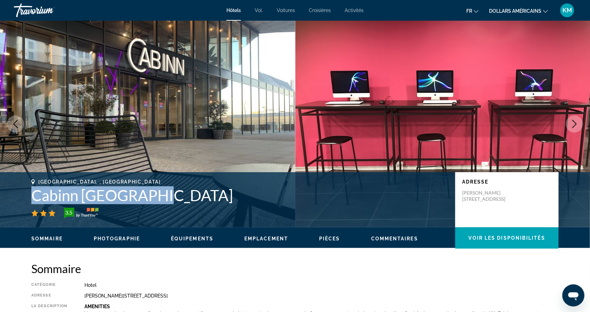
drag, startPoint x: 170, startPoint y: 195, endPoint x: 30, endPoint y: 191, distance: 140.7
click at [30, 191] on div "[GEOGRAPHIC_DATA], , [GEOGRAPHIC_DATA] Cabinn [GEOGRAPHIC_DATA] 3.5 Adresse [PE…" at bounding box center [295, 199] width 555 height 41
copy h1 "Cabinn [GEOGRAPHIC_DATA]"
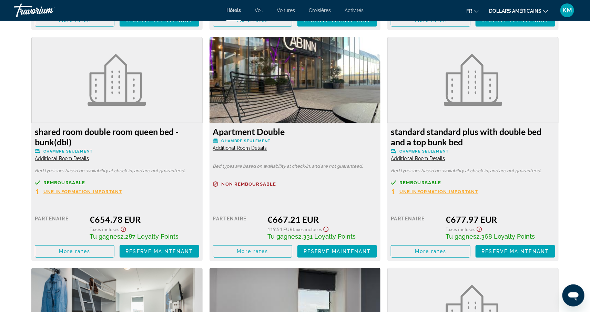
scroll to position [2319, 0]
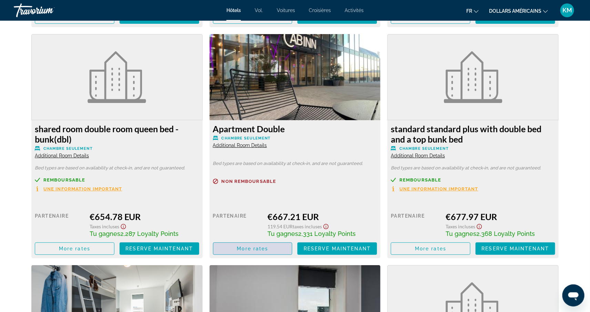
click at [262, 246] on span "More rates" at bounding box center [252, 249] width 31 height 6
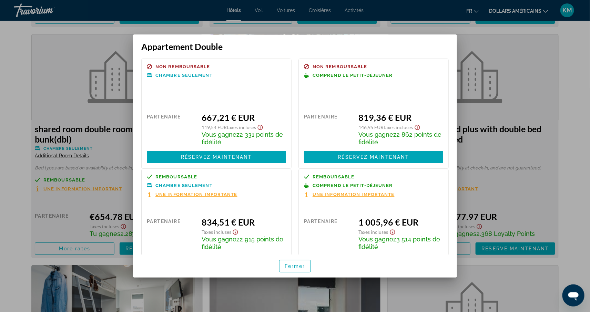
click at [262, 125] on icon "Afficher l'avis de non-responsabilité concernant les taxes et les frais" at bounding box center [260, 127] width 5 height 5
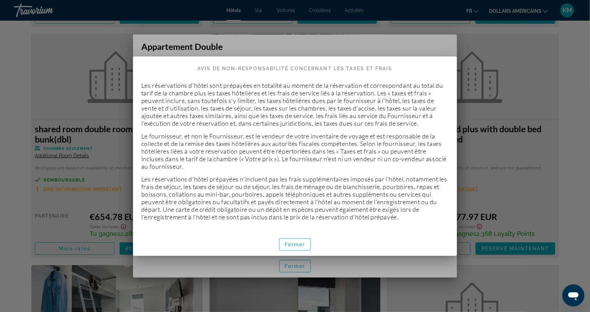
click at [253, 44] on div at bounding box center [295, 156] width 590 height 312
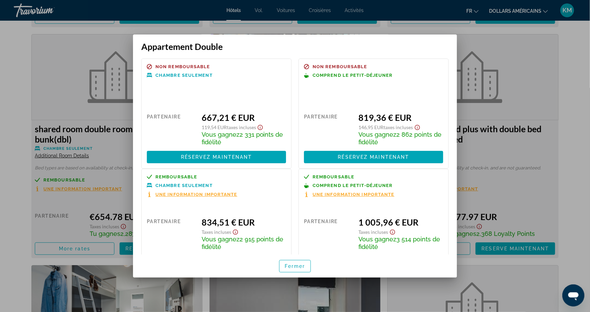
click at [567, 149] on div at bounding box center [295, 156] width 590 height 312
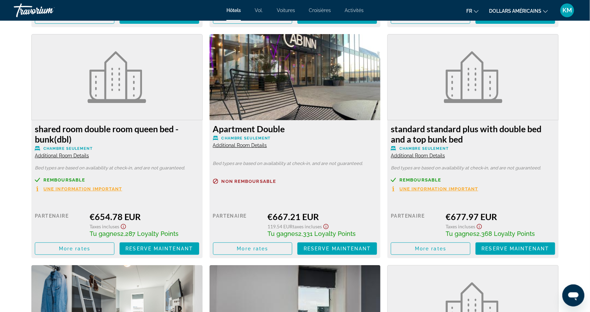
scroll to position [2319, 0]
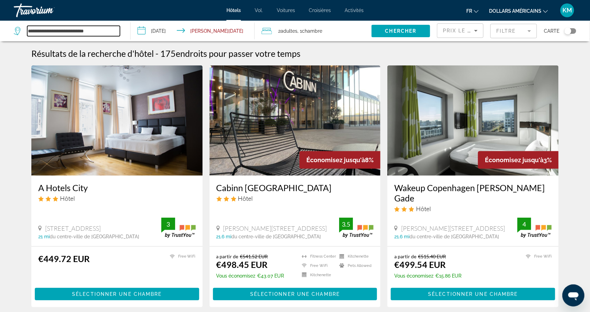
click at [108, 31] on input "**********" at bounding box center [73, 31] width 93 height 10
type input "*"
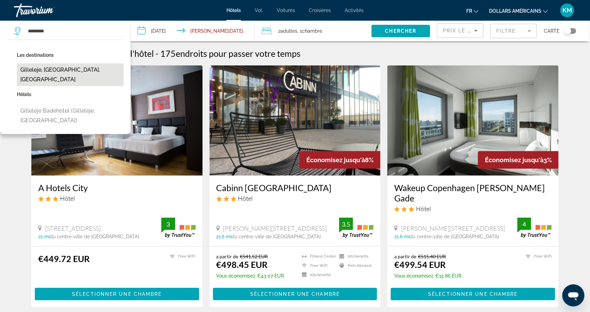
click at [100, 65] on button "Gilleleje, [GEOGRAPHIC_DATA], [GEOGRAPHIC_DATA]" at bounding box center [70, 74] width 107 height 23
type input "**********"
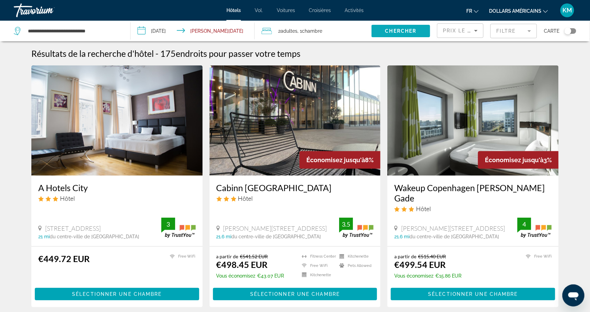
click at [383, 29] on span "Search widget" at bounding box center [401, 31] width 59 height 17
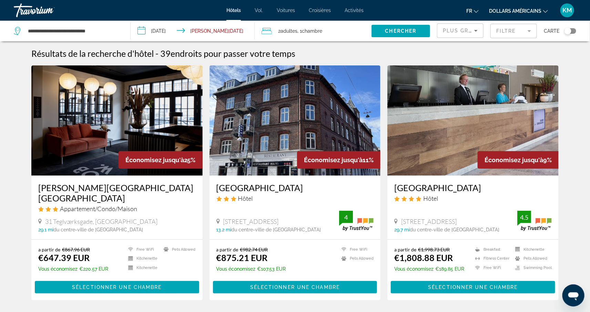
click at [458, 30] on span "Plus grandes économies" at bounding box center [484, 31] width 82 height 6
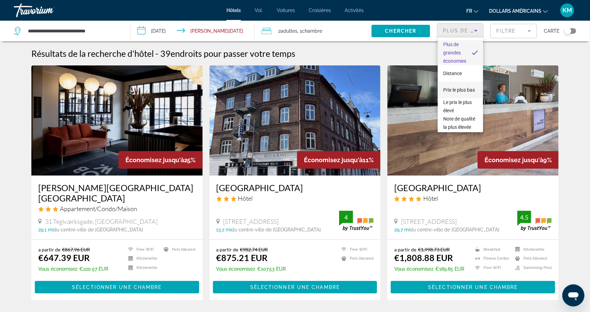
click at [457, 89] on font "Prix ​​le plus bas" at bounding box center [459, 90] width 32 height 6
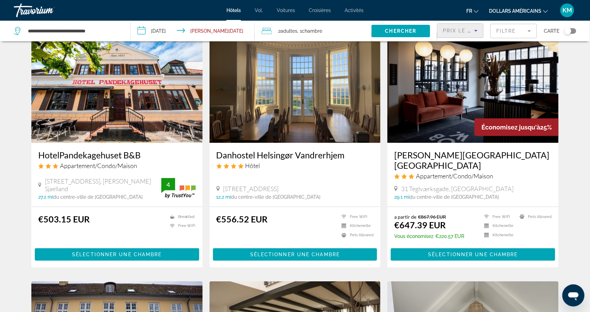
scroll to position [33, 0]
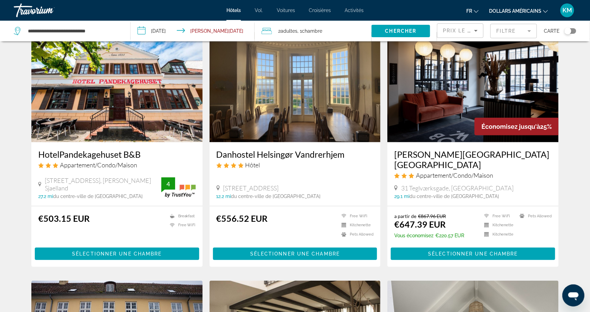
click at [268, 120] on img "Contenu principal" at bounding box center [295, 87] width 171 height 110
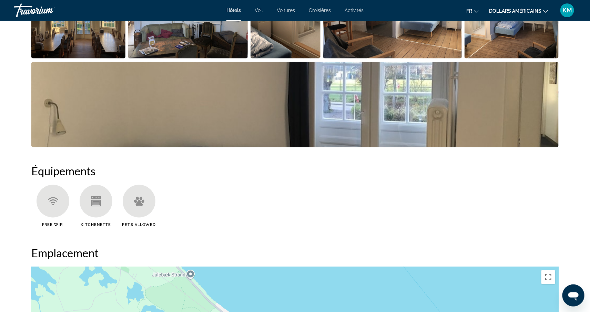
scroll to position [427, 0]
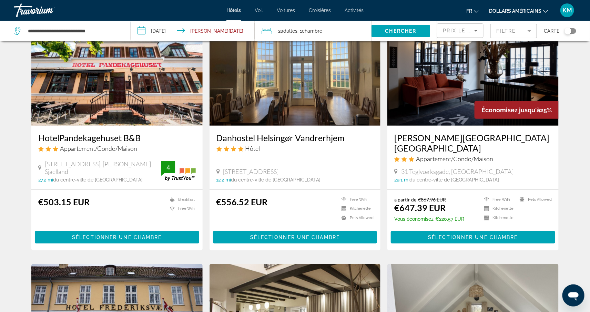
scroll to position [4, 0]
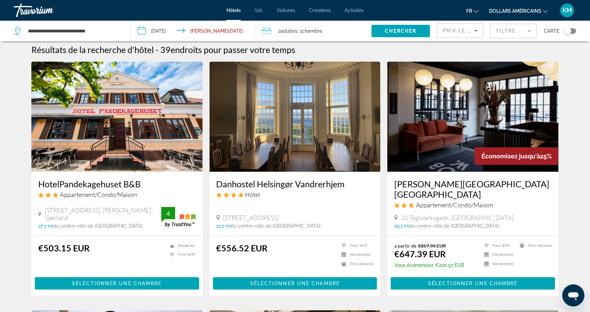
click at [138, 132] on img "Contenu principal" at bounding box center [116, 117] width 171 height 110
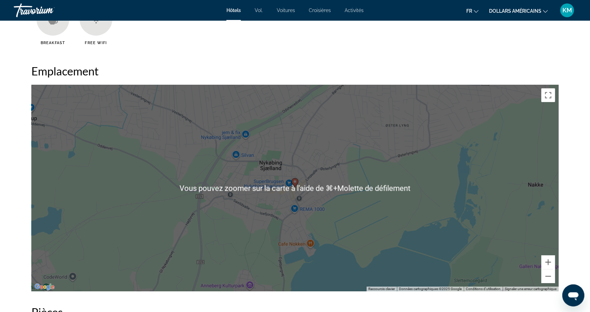
scroll to position [553, 0]
